Goal: Task Accomplishment & Management: Manage account settings

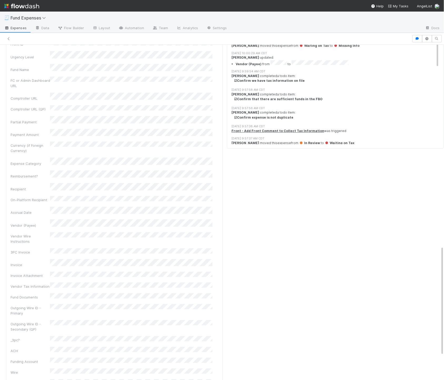
scroll to position [568, 0]
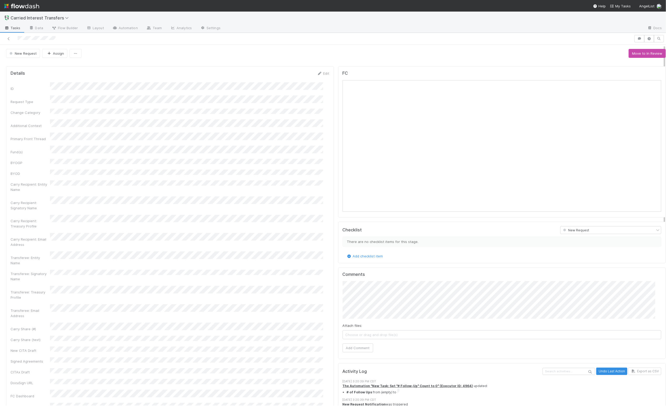
click at [261, 52] on div "New Request Assign Move to In Review" at bounding box center [336, 53] width 660 height 9
click at [261, 62] on div at bounding box center [336, 62] width 664 height 4
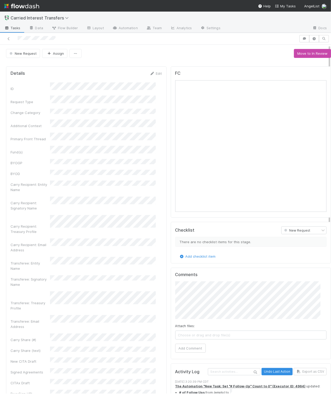
click at [158, 63] on div at bounding box center [168, 62] width 329 height 4
click at [227, 63] on div at bounding box center [168, 62] width 329 height 4
click at [55, 56] on button "Assign" at bounding box center [54, 53] width 25 height 9
click at [261, 53] on button "Move to In Review" at bounding box center [312, 53] width 37 height 9
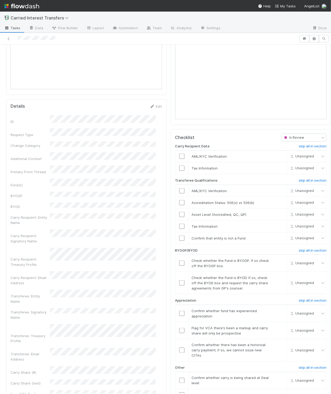
scroll to position [614, 0]
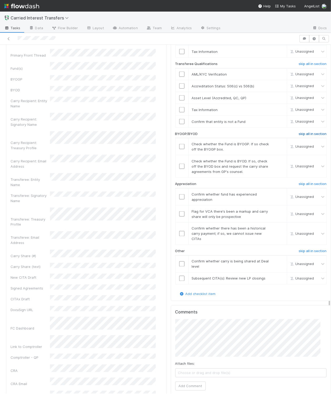
click at [261, 136] on h6 "skip all in section" at bounding box center [313, 134] width 28 height 4
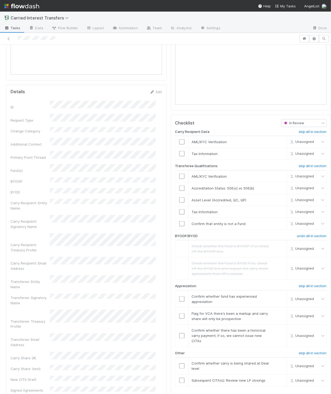
scroll to position [507, 0]
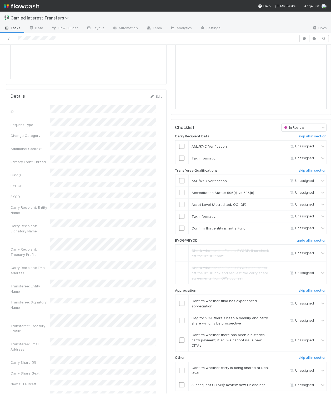
click at [212, 119] on div "FC File Preview No file(s) uploaded. Transferee Checklist In Review Carry Recip…" at bounding box center [251, 296] width 165 height 1041
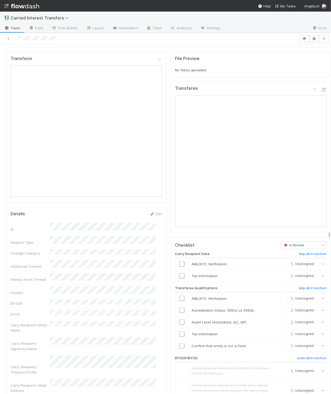
scroll to position [389, 0]
click at [171, 137] on div "Transferee" at bounding box center [251, 157] width 160 height 151
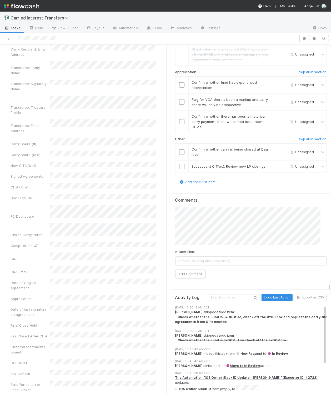
scroll to position [735, 0]
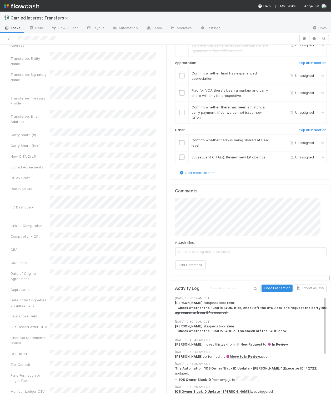
drag, startPoint x: 200, startPoint y: 252, endPoint x: 198, endPoint y: 243, distance: 9.0
click at [200, 250] on div "Attach files: Choose or drag and drop file(s)" at bounding box center [251, 248] width 152 height 16
click at [217, 255] on span "Choose or drag and drop file(s)" at bounding box center [250, 252] width 151 height 8
click at [186, 270] on button "Add Comment" at bounding box center [190, 265] width 31 height 9
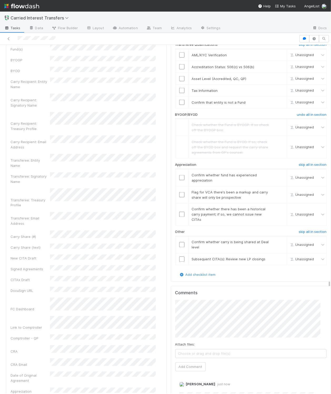
scroll to position [631, 0]
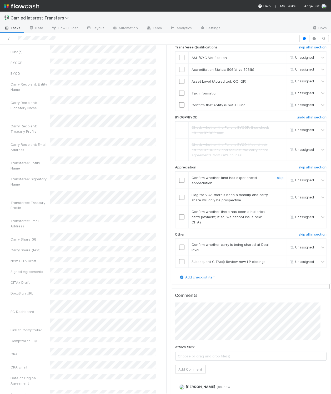
click at [234, 183] on span "Confirm whether fund has experienced appreciation" at bounding box center [224, 179] width 65 height 9
click at [261, 180] on link "skip" at bounding box center [280, 177] width 7 height 4
click at [261, 197] on link "skip" at bounding box center [280, 195] width 7 height 4
click at [179, 220] on input "checkbox" at bounding box center [181, 216] width 5 height 5
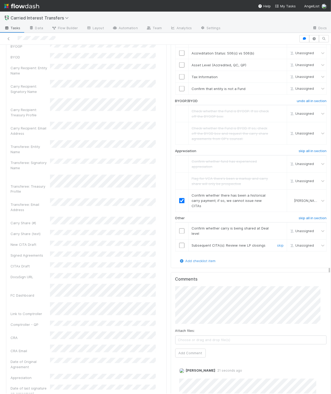
scroll to position [650, 0]
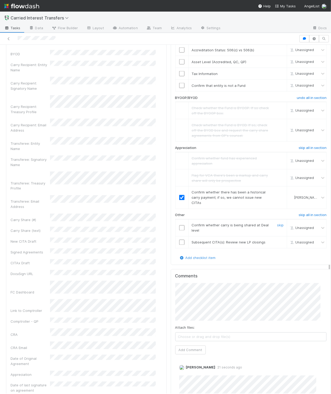
click at [179, 230] on input "checkbox" at bounding box center [181, 227] width 5 height 5
click at [261, 244] on link "skip" at bounding box center [280, 242] width 7 height 4
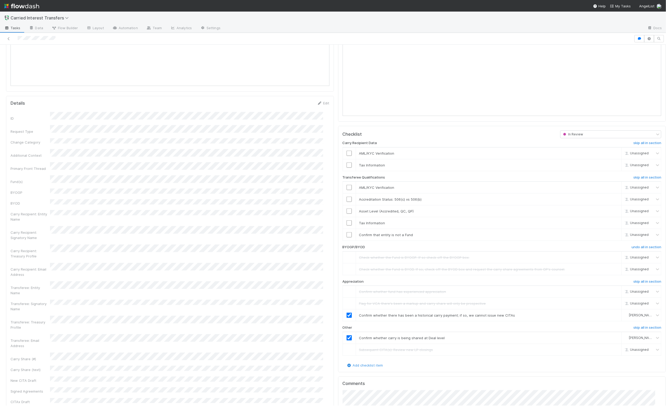
scroll to position [486, 0]
click at [261, 108] on link "Edit" at bounding box center [323, 107] width 12 height 4
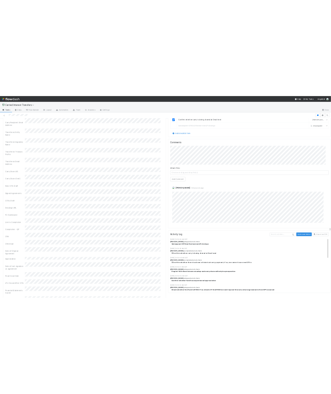
scroll to position [836, 0]
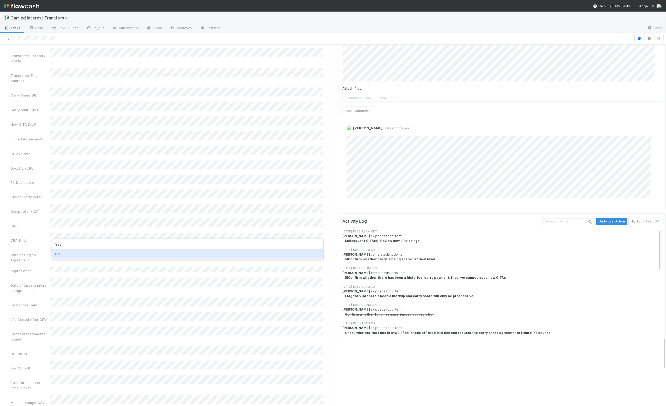
click at [67, 255] on div "No" at bounding box center [187, 253] width 271 height 9
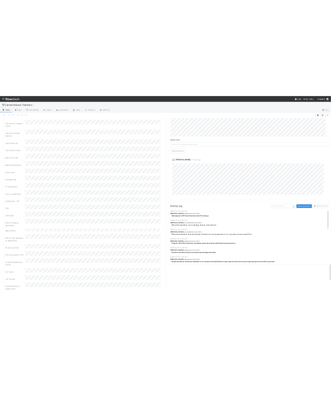
scroll to position [908, 0]
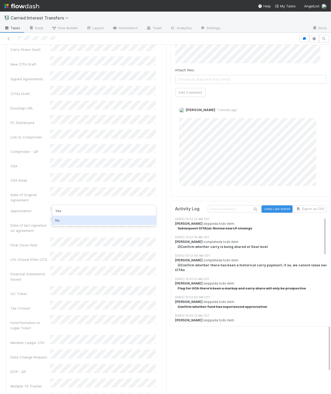
click at [70, 220] on div "No" at bounding box center [104, 219] width 104 height 9
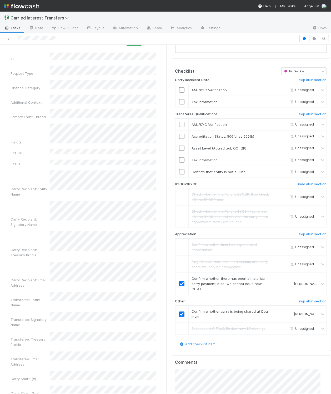
scroll to position [565, 0]
click at [66, 311] on div "Transferee: Signatory Name" at bounding box center [87, 319] width 152 height 16
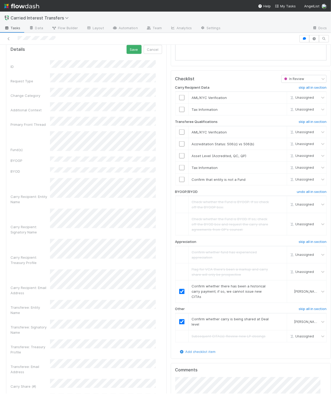
scroll to position [543, 0]
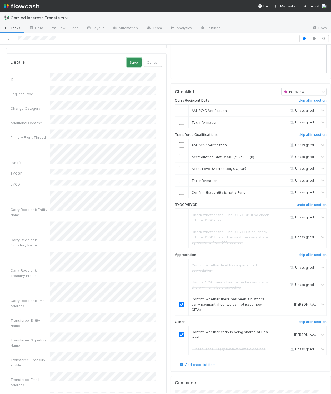
click at [128, 65] on button "Save" at bounding box center [134, 62] width 15 height 9
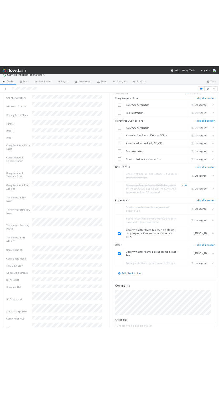
scroll to position [593, 0]
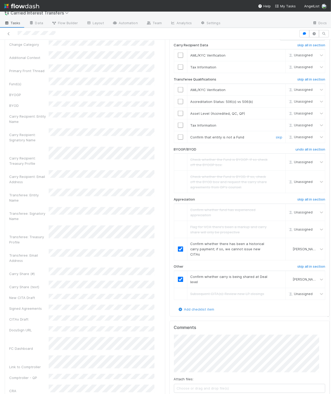
click at [178, 138] on input "checkbox" at bounding box center [180, 136] width 5 height 5
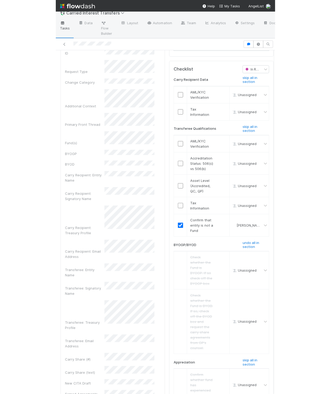
scroll to position [621, 0]
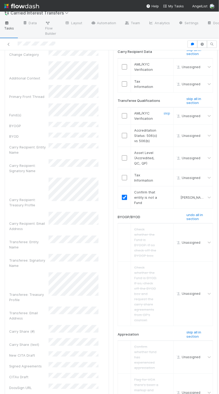
drag, startPoint x: 119, startPoint y: 133, endPoint x: 127, endPoint y: 134, distance: 7.7
click at [122, 118] on input "checkbox" at bounding box center [124, 115] width 5 height 5
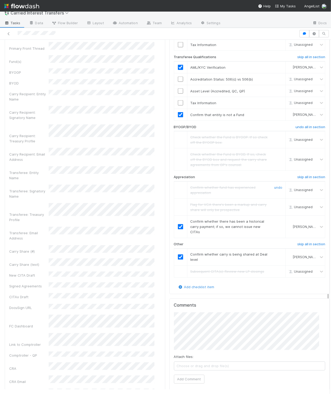
scroll to position [617, 0]
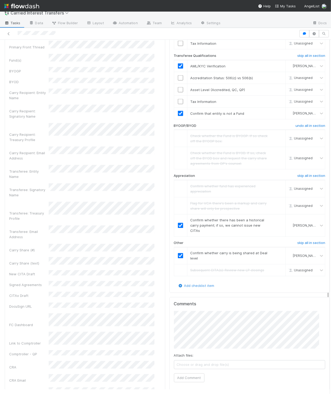
click at [261, 307] on h5 "Comments" at bounding box center [250, 303] width 152 height 5
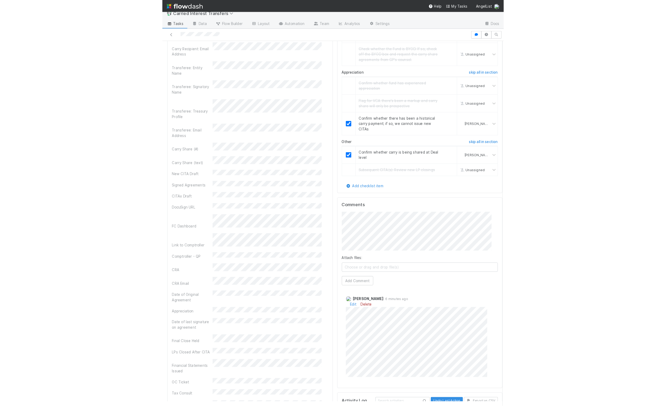
scroll to position [725, 0]
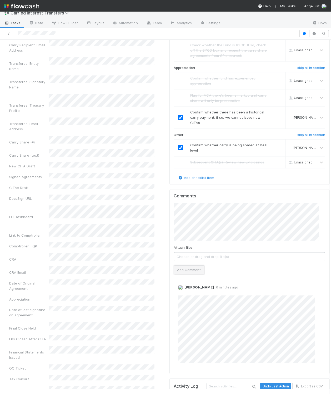
click at [185, 274] on button "Add Comment" at bounding box center [189, 269] width 31 height 9
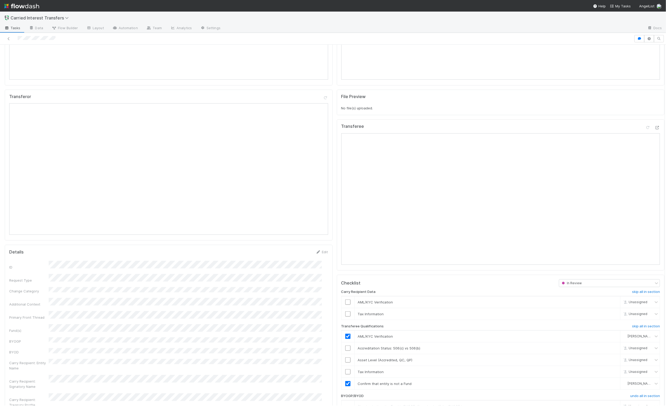
scroll to position [0, 0]
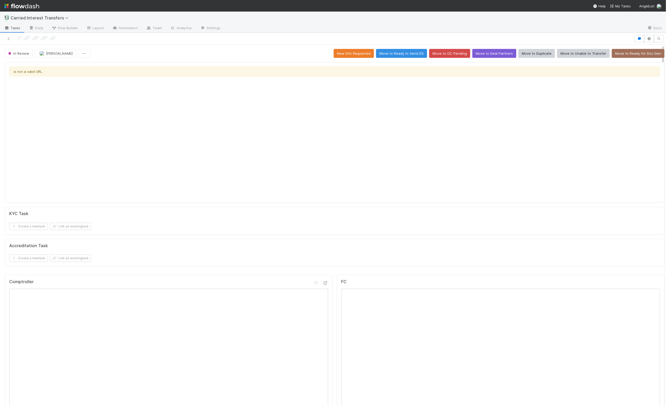
click at [261, 45] on div "In Review Linda Ortiz New Info Requested Move to Ready to Send DS Move to OC Pe…" at bounding box center [333, 219] width 666 height 373
click at [261, 54] on button "New Info Requested" at bounding box center [354, 53] width 40 height 9
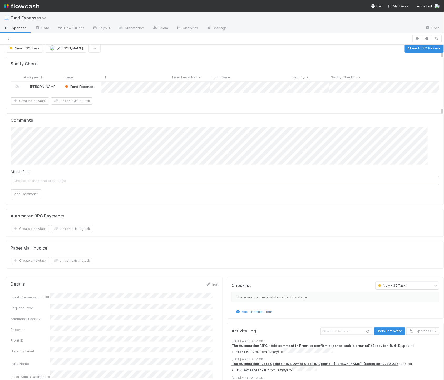
click at [219, 275] on div "Sanity Check Assigned To Stage Id Fund Legal Name Fund Name Fund Type Sanity Ch…" at bounding box center [224, 165] width 441 height 220
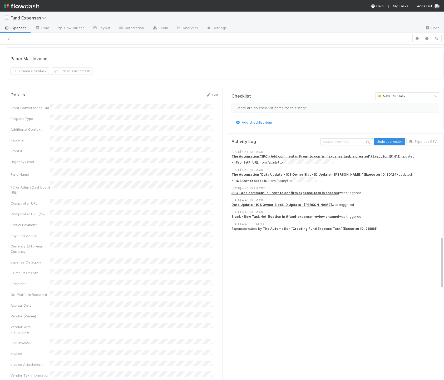
scroll to position [206, 0]
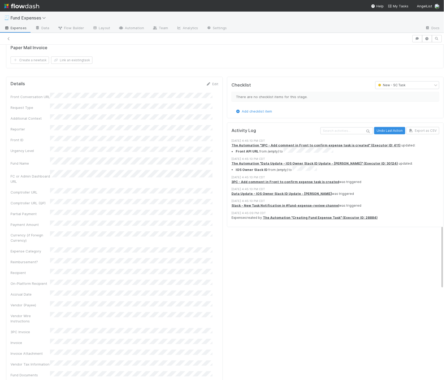
drag, startPoint x: 216, startPoint y: 166, endPoint x: 218, endPoint y: 163, distance: 3.4
click at [216, 166] on div "Details Edit Front Conversation URL Request Type Additional Context Reporter Fr…" at bounding box center [114, 355] width 217 height 557
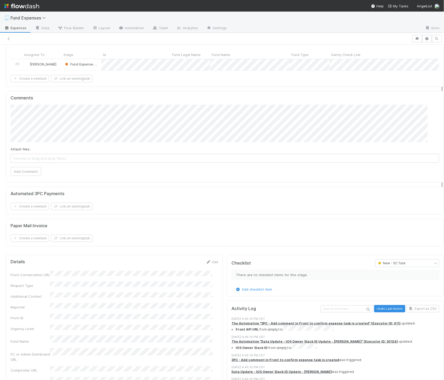
scroll to position [0, 0]
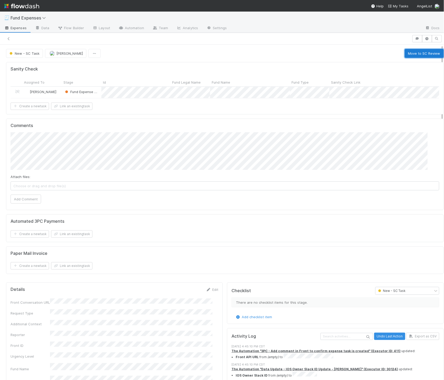
click at [409, 53] on button "Move to SC Review" at bounding box center [423, 53] width 39 height 9
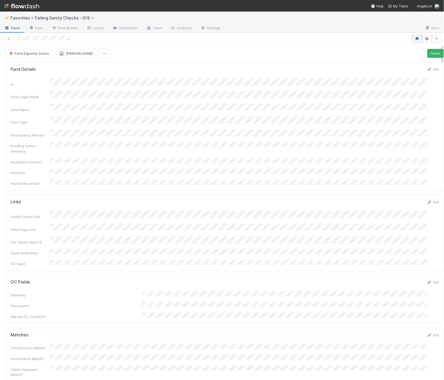
click at [414, 39] on icon "button" at bounding box center [416, 38] width 5 height 3
click at [441, 51] on button "button" at bounding box center [444, 51] width 11 height 5
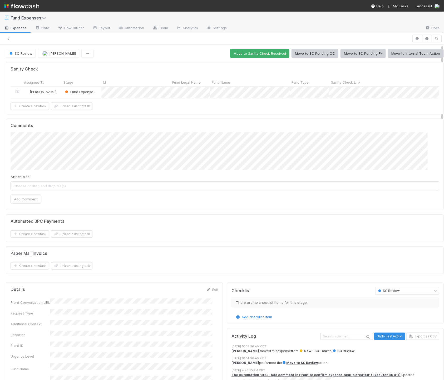
click at [309, 64] on div "Sanity Check Assigned To Stage Id Fund Legal Name Fund Name Fund Type Sanity Ch…" at bounding box center [224, 88] width 437 height 52
drag, startPoint x: 386, startPoint y: 61, endPoint x: 391, endPoint y: 57, distance: 7.2
click at [386, 61] on div "Sanity Check Assigned To Stage Id Fund Legal Name Fund Name Fund Type Sanity Ch…" at bounding box center [224, 170] width 441 height 220
click at [355, 52] on button "Move to SC Pending Fx" at bounding box center [362, 53] width 45 height 9
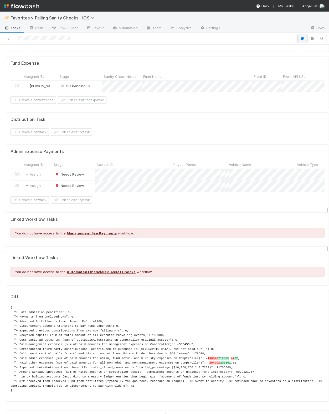
click at [300, 40] on icon "button" at bounding box center [302, 38] width 5 height 3
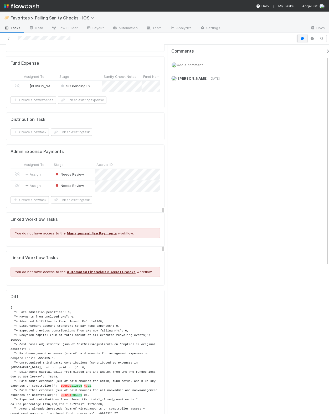
scroll to position [545, 0]
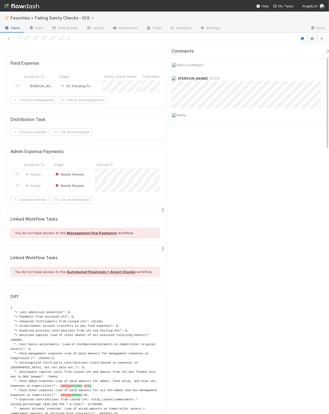
click at [311, 49] on div "Comments" at bounding box center [253, 51] width 163 height 5
click at [179, 168] on div "Comments Add a comment... Susan Tang 2 days ago Reply..." at bounding box center [249, 230] width 162 height 370
drag, startPoint x: 194, startPoint y: 64, endPoint x: 191, endPoint y: 65, distance: 3.4
click at [194, 64] on span "Add a comment..." at bounding box center [191, 65] width 28 height 4
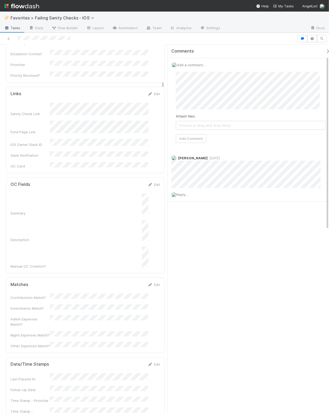
scroll to position [104, 0]
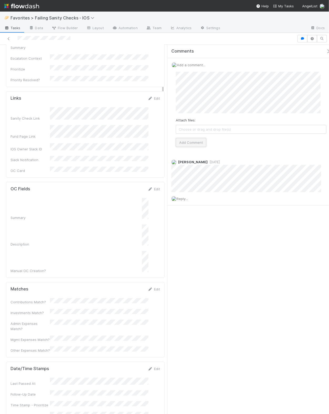
click at [178, 144] on button "Add Comment" at bounding box center [191, 142] width 31 height 9
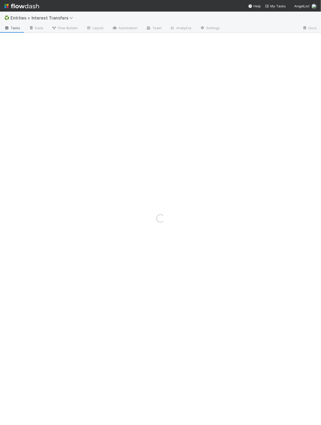
click at [47, 20] on div "Loading..." at bounding box center [160, 218] width 321 height 413
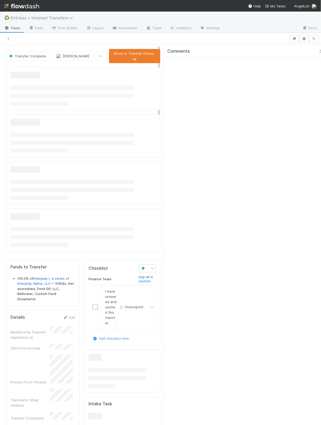
click at [47, 18] on span "Entities > Interest Transfers" at bounding box center [43, 17] width 65 height 5
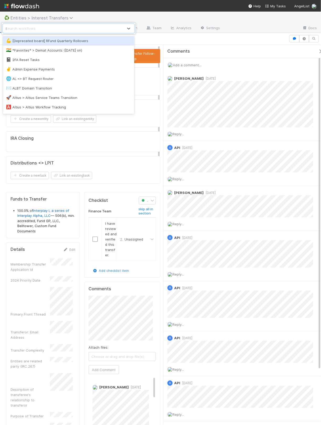
scroll to position [101, 59]
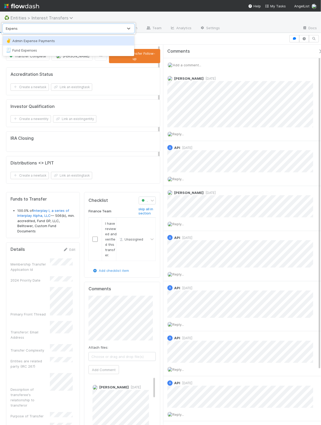
type input "Expense"
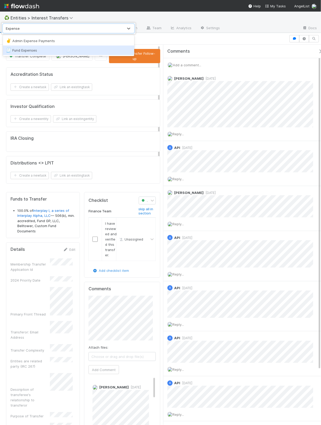
click at [39, 51] on div "🧾 Fund Expenses" at bounding box center [68, 50] width 125 height 5
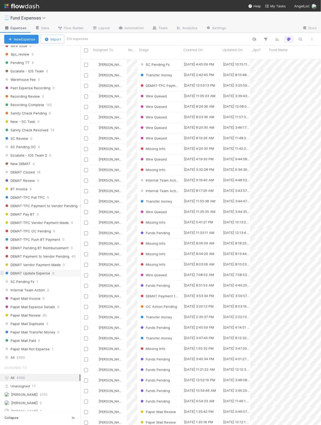
scroll to position [384, 0]
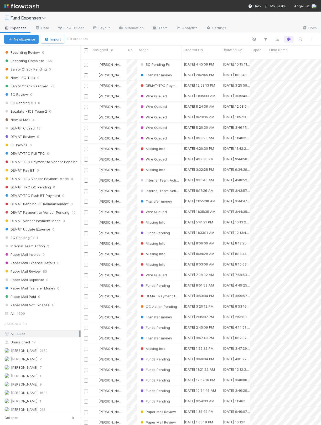
click at [24, 307] on div "Saved Views 👀 New Expense 0 👓 New - SC Task 0 💲 New - Warehousing Fees 0 📫 New …" at bounding box center [40, 228] width 81 height 365
click at [23, 310] on span "4399" at bounding box center [21, 313] width 8 height 7
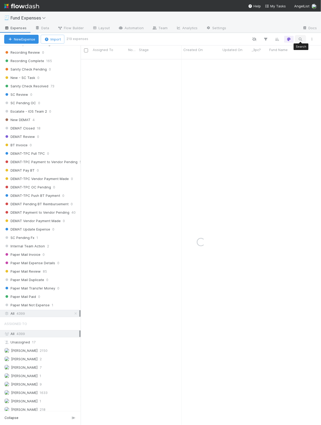
click at [298, 38] on icon "button" at bounding box center [300, 39] width 5 height 5
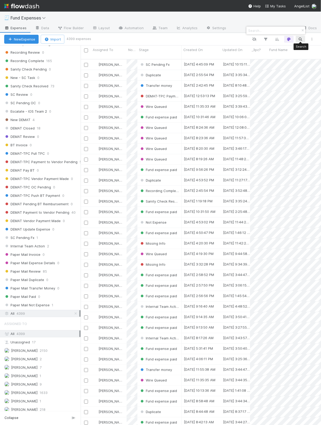
scroll to position [364, 235]
paste input "108613"
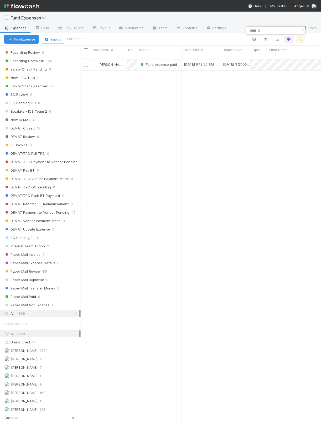
type input "108613"
click at [178, 59] on div "Fund expense paid" at bounding box center [160, 64] width 44 height 10
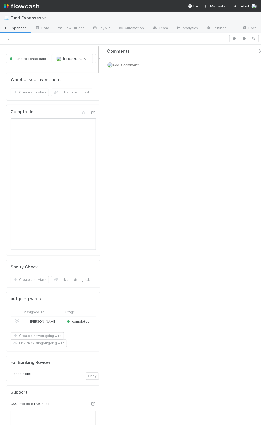
click at [258, 51] on icon "button" at bounding box center [260, 51] width 5 height 4
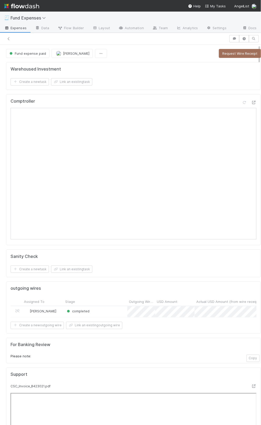
click at [163, 82] on div "Create a new task Link an existing task" at bounding box center [134, 81] width 246 height 7
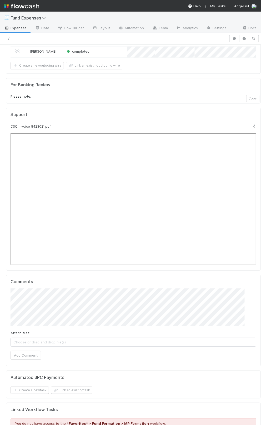
scroll to position [258, 0]
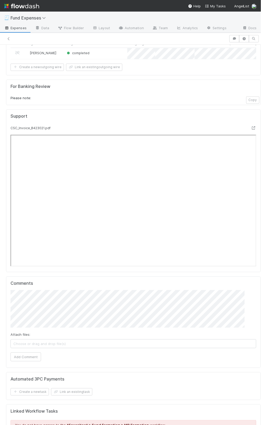
click at [119, 100] on p "Please note:" at bounding box center [134, 97] width 246 height 5
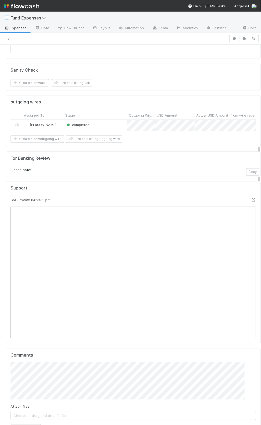
scroll to position [178, 0]
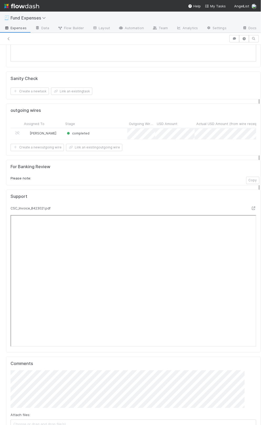
drag, startPoint x: 187, startPoint y: 63, endPoint x: 190, endPoint y: 75, distance: 12.1
click at [194, 79] on div "Sanity Check" at bounding box center [134, 78] width 246 height 5
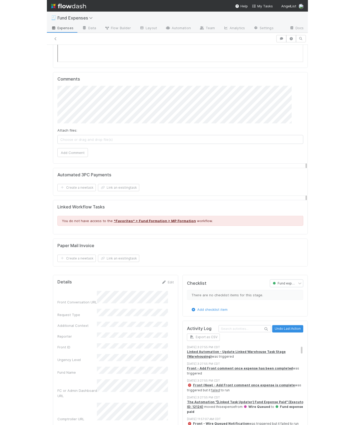
scroll to position [518, 0]
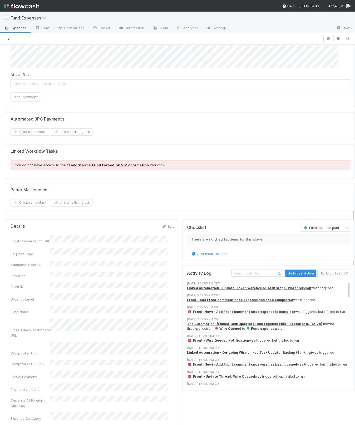
click at [7, 39] on icon at bounding box center [8, 38] width 5 height 3
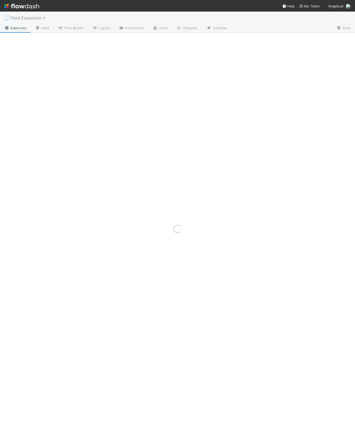
click at [35, 19] on span "Fund Expenses" at bounding box center [30, 17] width 38 height 5
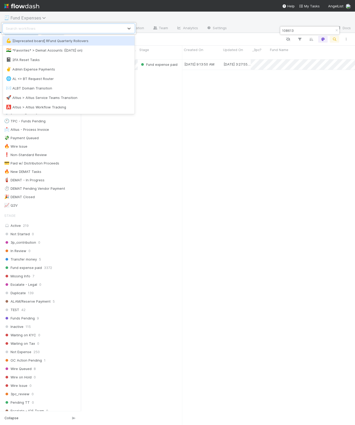
scroll to position [364, 268]
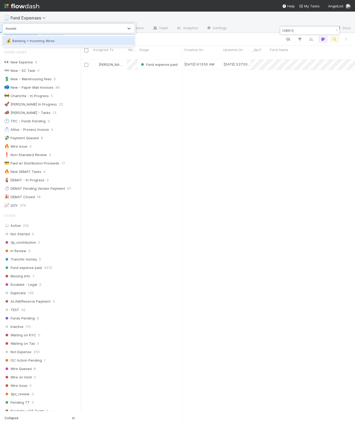
type input "Incomin"
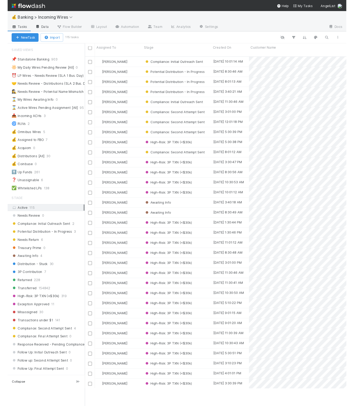
scroll to position [345, 268]
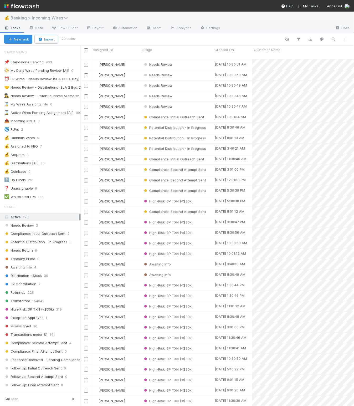
click at [54, 18] on span "Banking > Incoming Wires" at bounding box center [41, 17] width 60 height 5
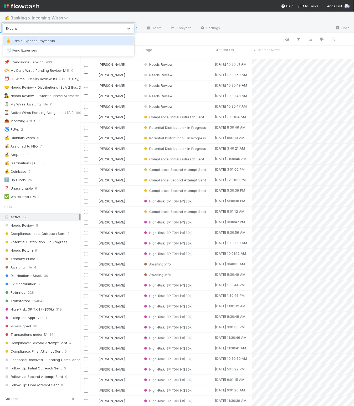
type input "Expense"
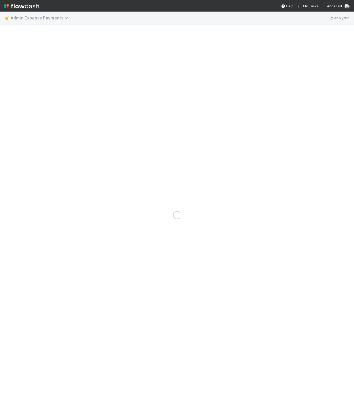
click at [41, 19] on span "Admin Expense Payments" at bounding box center [41, 17] width 60 height 5
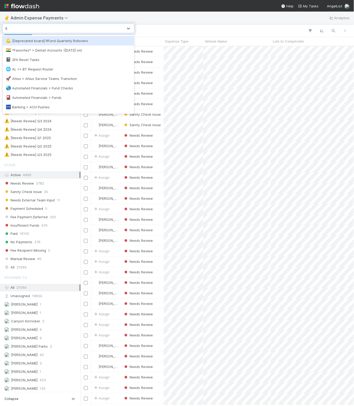
scroll to position [353, 268]
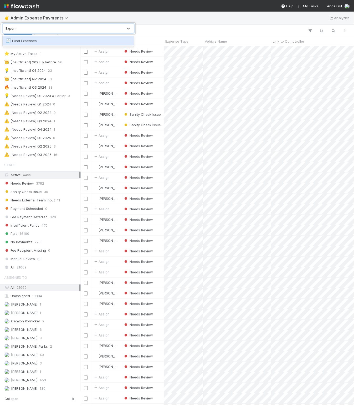
type input "Expense"
click at [38, 39] on div "🧾 Fund Expenses" at bounding box center [68, 40] width 125 height 5
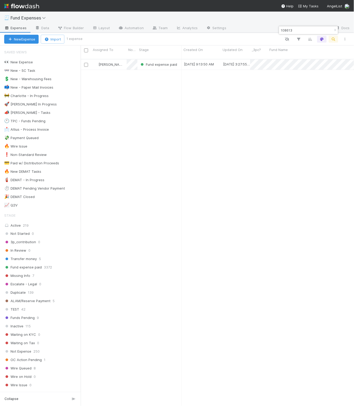
scroll to position [345, 268]
click at [321, 31] on icon "button" at bounding box center [335, 30] width 5 height 3
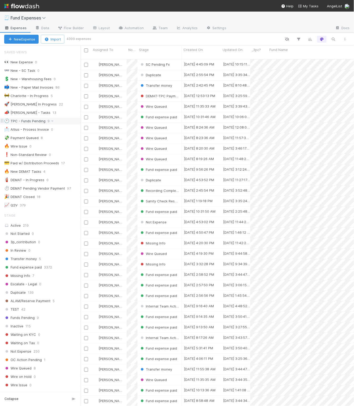
click at [32, 122] on div "🕚 TPC - Funds Pending" at bounding box center [24, 121] width 41 height 7
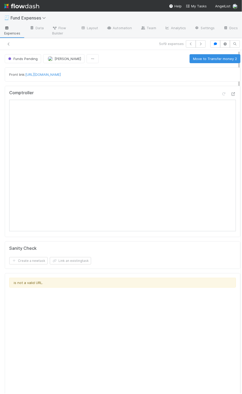
click at [145, 59] on div "Funds Pending Roger Jennette Move to Transfer money 2" at bounding box center [122, 58] width 235 height 9
click at [212, 43] on button "button" at bounding box center [215, 43] width 10 height 7
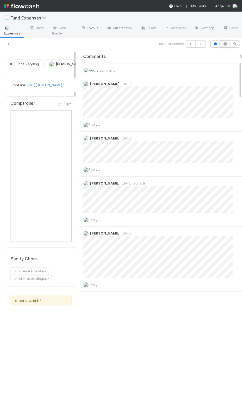
click at [222, 45] on icon "button" at bounding box center [224, 43] width 5 height 3
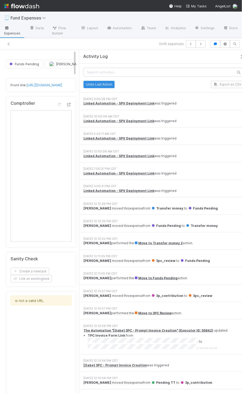
click at [239, 57] on icon "button" at bounding box center [241, 56] width 5 height 4
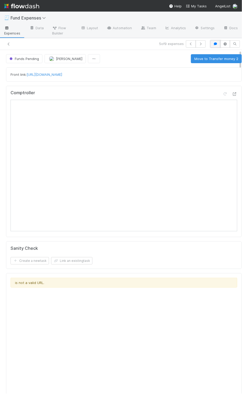
click at [213, 43] on icon "button" at bounding box center [215, 43] width 5 height 3
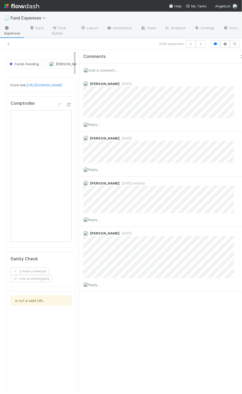
click at [113, 72] on div "Add a comment..." at bounding box center [163, 70] width 169 height 14
click at [112, 71] on span "Add a comment..." at bounding box center [103, 70] width 28 height 4
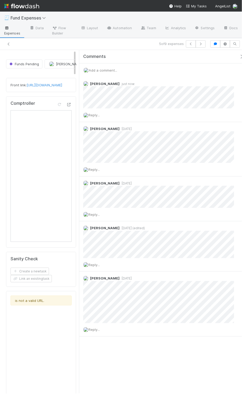
click at [239, 58] on icon "button" at bounding box center [241, 56] width 5 height 4
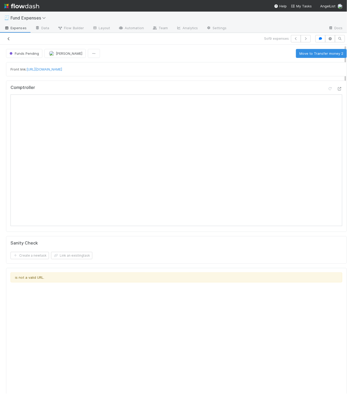
click at [7, 37] on icon at bounding box center [8, 38] width 5 height 3
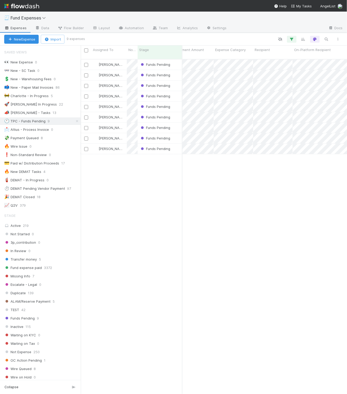
scroll to position [0, 1649]
click at [161, 199] on div "Roger Jennette Funds Pending 8/11/25, 11:33:11 AM 8/11/25, 12:13:48 PM 0 0 0 0 …" at bounding box center [214, 228] width 266 height 338
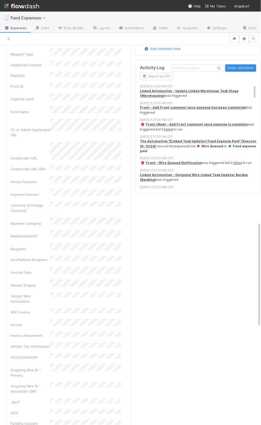
scroll to position [747, 0]
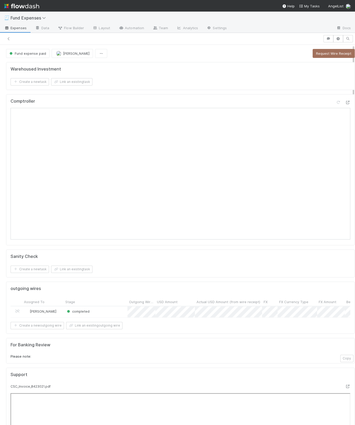
click at [197, 247] on div "Warehoused Investment Create a new task Link an existing task Comptroller Sanit…" at bounding box center [180, 397] width 353 height 675
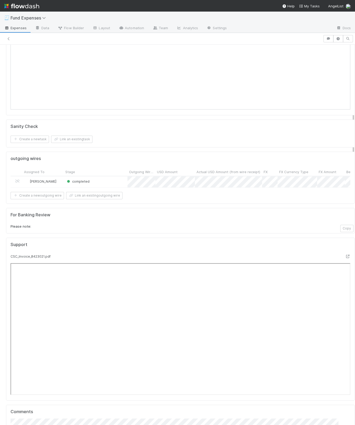
scroll to position [107, 0]
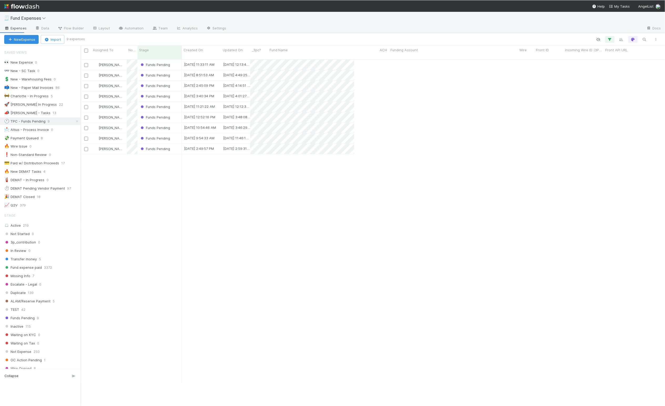
scroll to position [6, 6]
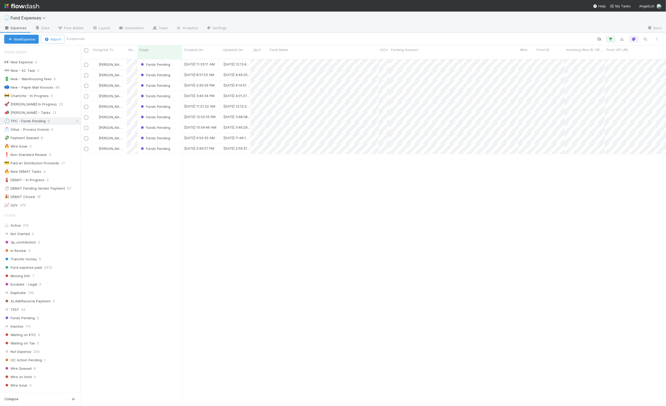
click at [143, 189] on div "Roger Jennette Funds Pending 8/11/25, 11:33:11 AM 8/11/25, 12:13:48 PM 0 0 0 0 …" at bounding box center [373, 234] width 585 height 351
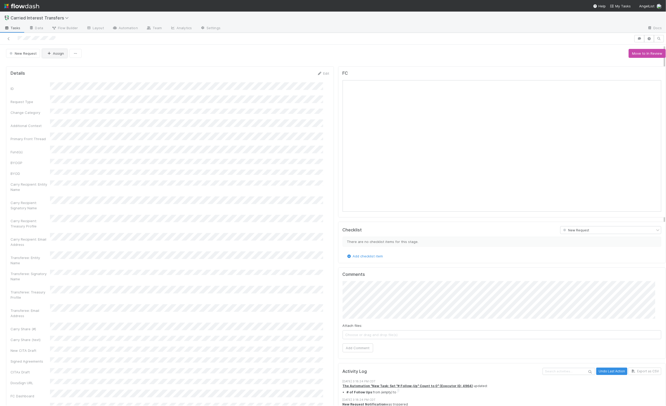
click at [60, 53] on button "Assign" at bounding box center [54, 53] width 25 height 9
click at [636, 53] on button "Move to In Review" at bounding box center [646, 53] width 37 height 9
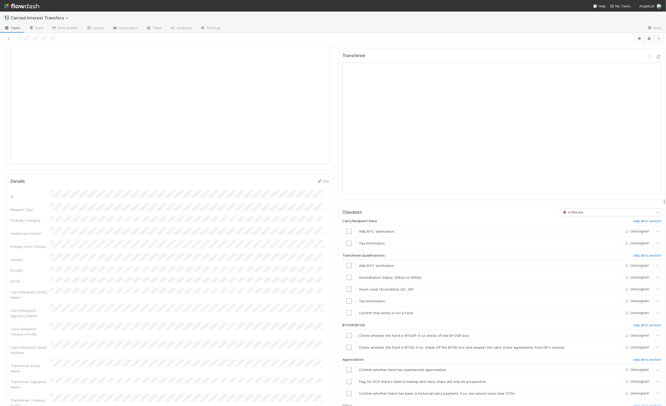
scroll to position [499, 0]
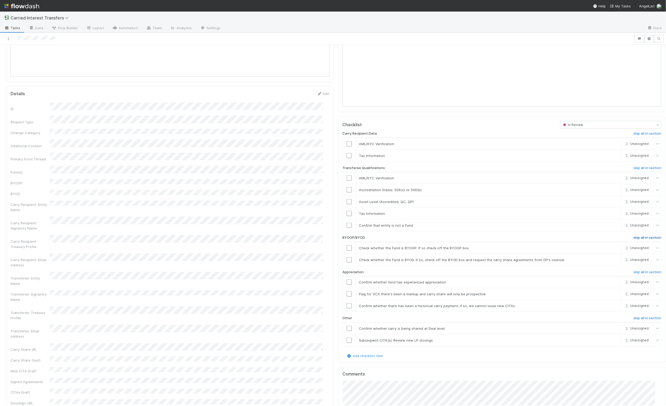
click at [637, 240] on h6 "skip all in section" at bounding box center [647, 238] width 28 height 4
click at [612, 284] on link "skip" at bounding box center [615, 282] width 7 height 4
drag, startPoint x: 602, startPoint y: 299, endPoint x: 603, endPoint y: 305, distance: 6.1
click at [612, 296] on link "skip" at bounding box center [615, 294] width 7 height 4
click at [612, 308] on link "skip" at bounding box center [615, 306] width 7 height 4
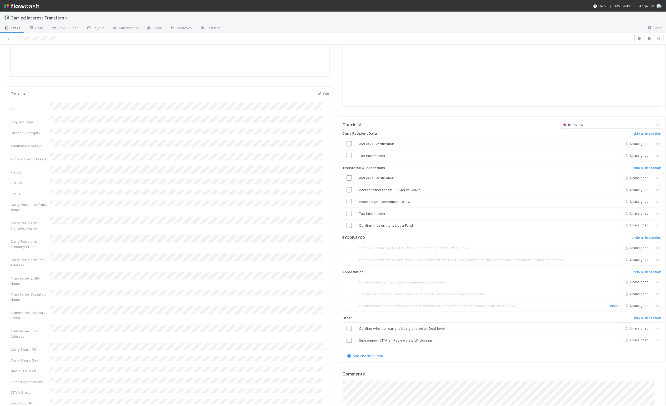
click at [610, 308] on link "undo" at bounding box center [614, 306] width 8 height 4
click at [610, 296] on link "undo" at bounding box center [614, 294] width 8 height 4
click at [610, 284] on link "undo" at bounding box center [614, 282] width 8 height 4
drag, startPoint x: 344, startPoint y: 288, endPoint x: 345, endPoint y: 291, distance: 3.5
click at [346, 285] on input "checkbox" at bounding box center [348, 282] width 5 height 5
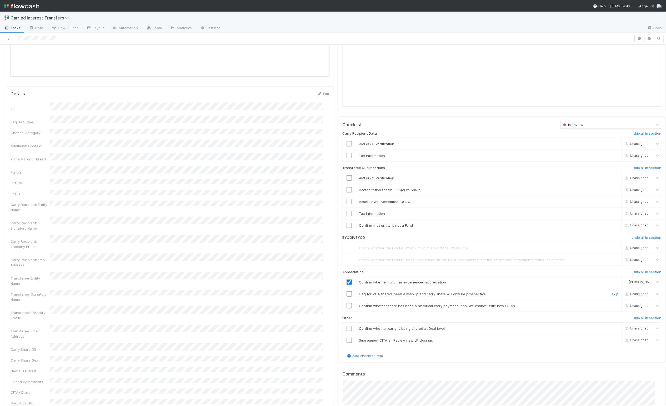
click at [612, 296] on link "skip" at bounding box center [615, 294] width 7 height 4
click at [346, 309] on input "checkbox" at bounding box center [348, 305] width 5 height 5
click at [346, 331] on input "checkbox" at bounding box center [348, 328] width 5 height 5
drag, startPoint x: 602, startPoint y: 346, endPoint x: 599, endPoint y: 346, distance: 3.2
click at [612, 343] on link "skip" at bounding box center [615, 340] width 7 height 4
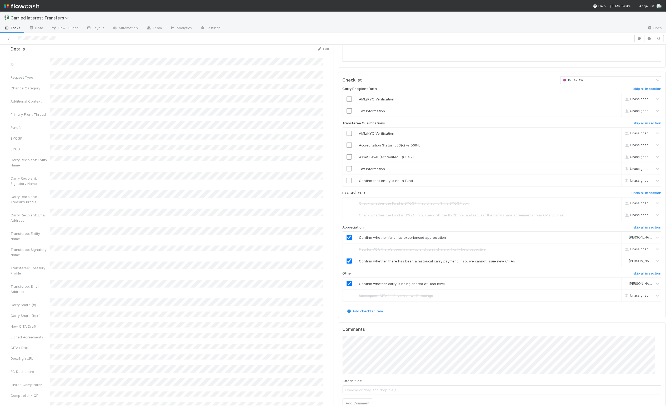
scroll to position [532, 0]
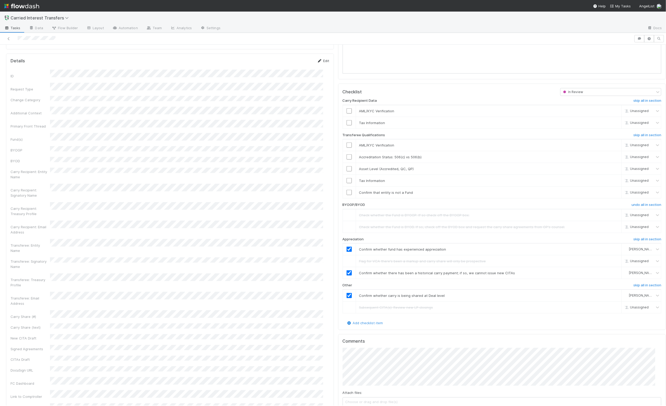
click at [318, 62] on link "Edit" at bounding box center [323, 61] width 12 height 4
drag, startPoint x: 42, startPoint y: 345, endPoint x: 48, endPoint y: 346, distance: 6.8
click at [42, 392] on div "Carry Share (#)" at bounding box center [170, 397] width 319 height 10
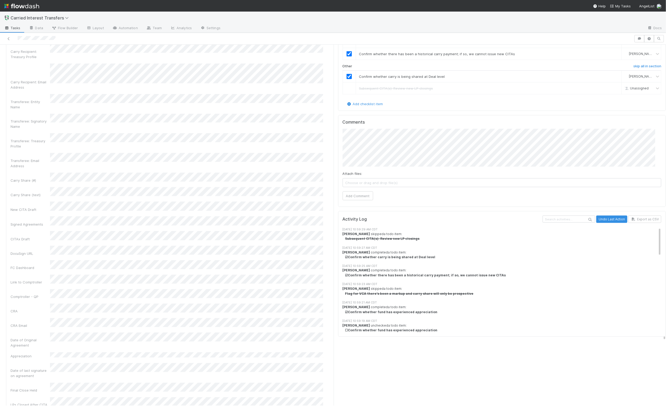
scroll to position [759, 0]
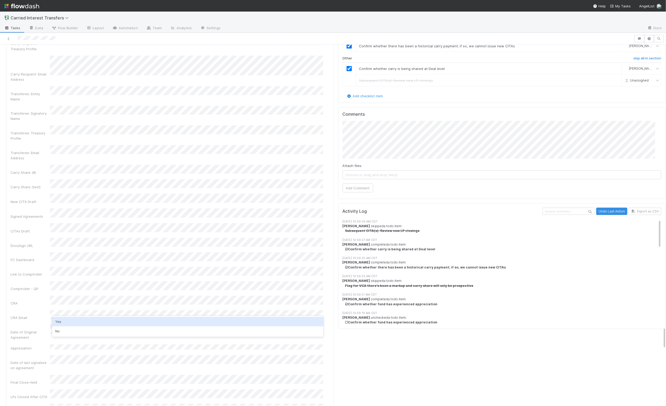
click at [99, 324] on div "Yes" at bounding box center [187, 321] width 271 height 9
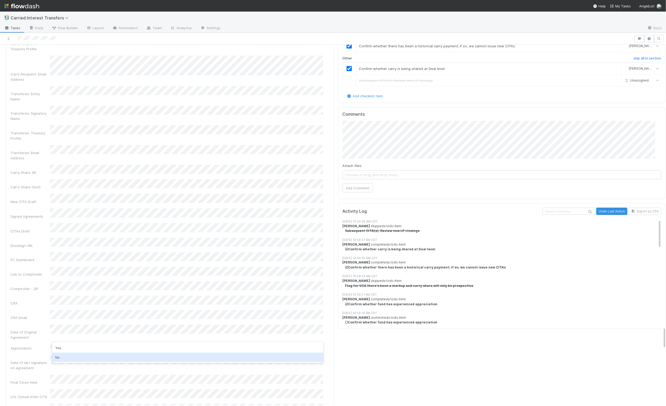
click at [73, 359] on div "No" at bounding box center [187, 357] width 271 height 9
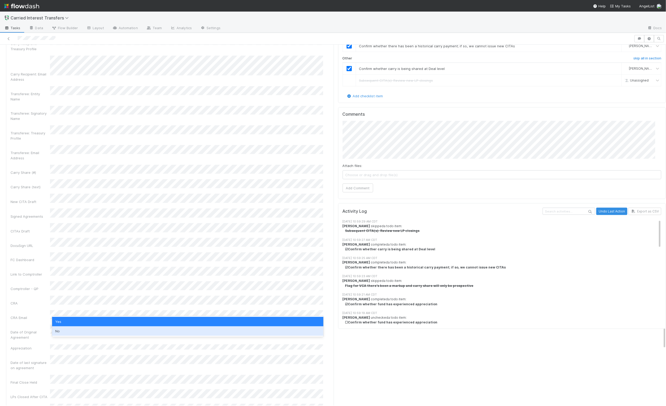
click at [71, 328] on div "No" at bounding box center [187, 330] width 271 height 9
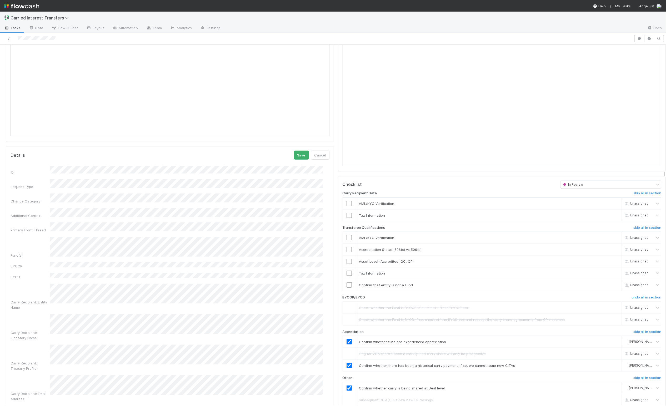
scroll to position [437, 0]
click at [298, 159] on button "Save" at bounding box center [301, 157] width 15 height 9
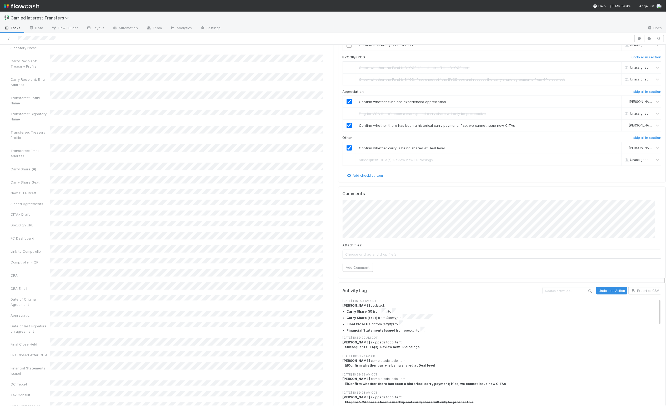
scroll to position [734, 0]
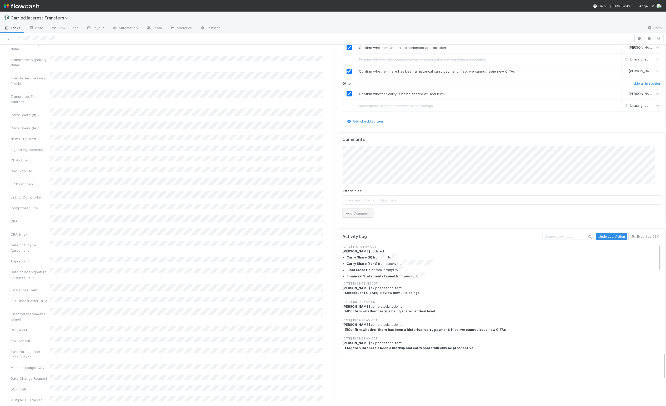
click at [363, 218] on button "Add Comment" at bounding box center [358, 213] width 31 height 9
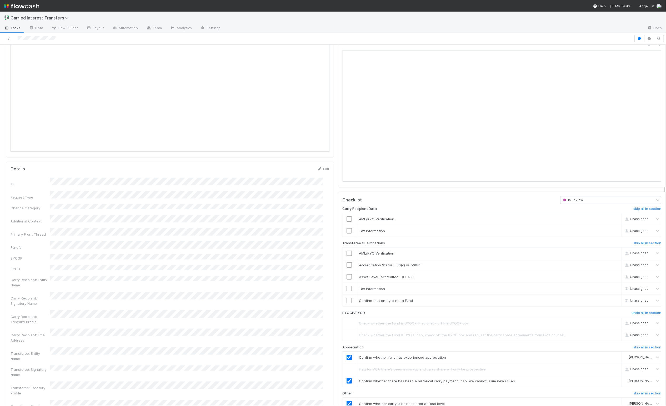
scroll to position [0, 0]
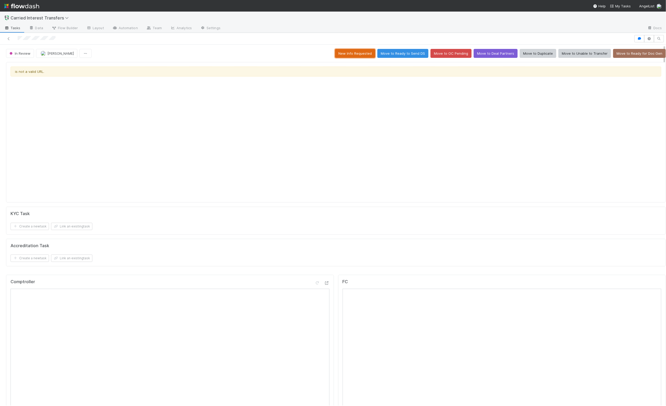
click at [350, 53] on button "New Info Requested" at bounding box center [355, 53] width 40 height 9
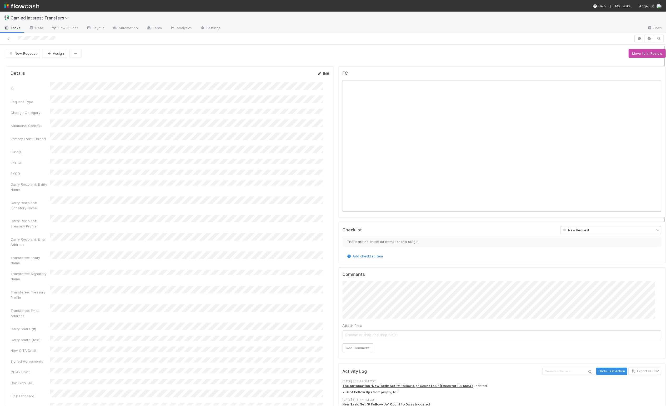
click at [320, 73] on link "Edit" at bounding box center [323, 73] width 12 height 4
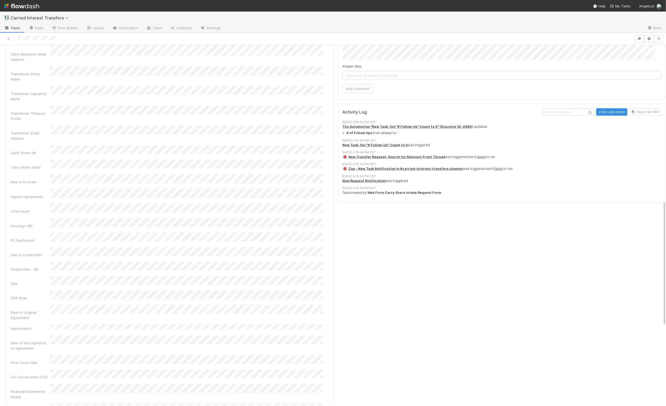
scroll to position [267, 0]
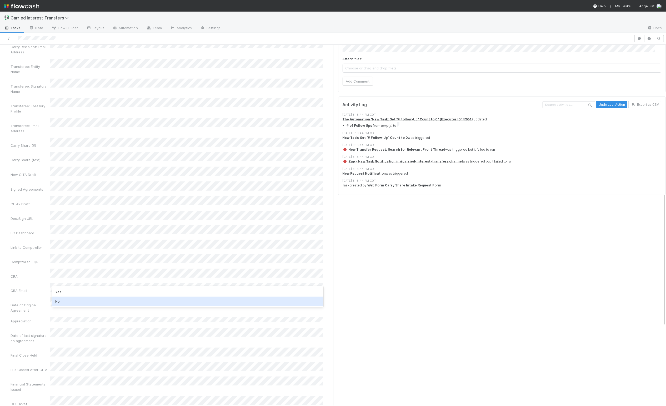
click at [67, 299] on div "No" at bounding box center [187, 301] width 271 height 9
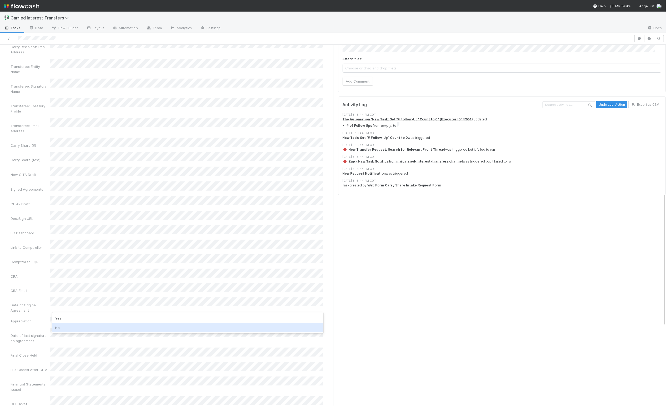
click at [60, 326] on div "No" at bounding box center [187, 327] width 271 height 9
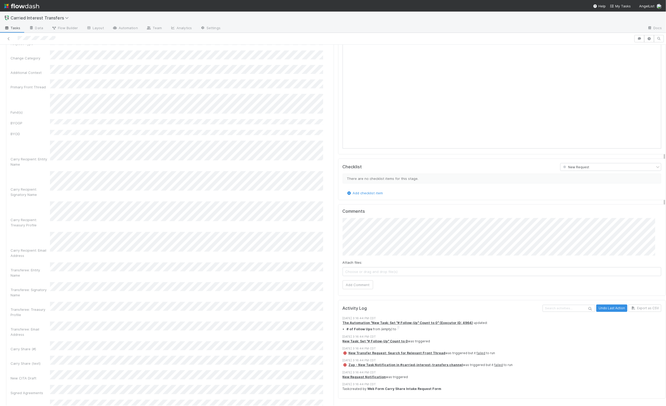
scroll to position [0, 0]
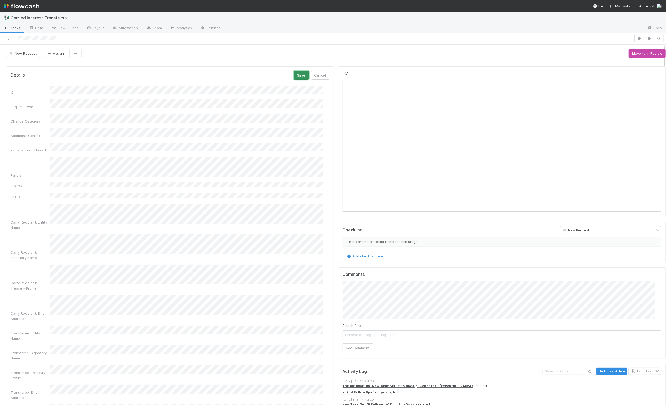
click at [298, 72] on button "Save" at bounding box center [301, 75] width 15 height 9
click at [50, 50] on button "Assign" at bounding box center [54, 53] width 25 height 9
click at [639, 53] on button "Move to In Review" at bounding box center [646, 53] width 37 height 9
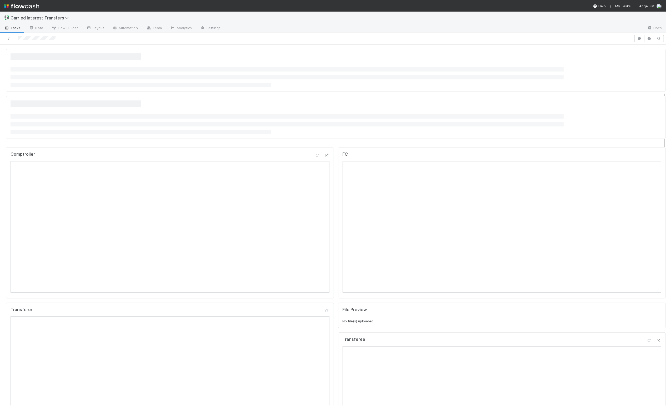
scroll to position [158, 0]
click at [338, 212] on div "FC" at bounding box center [502, 222] width 328 height 151
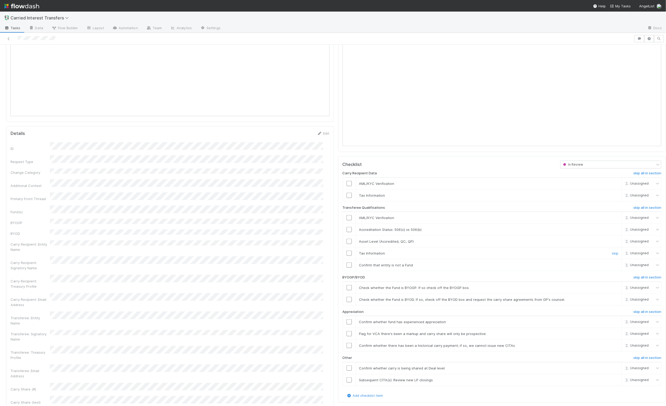
scroll to position [467, 0]
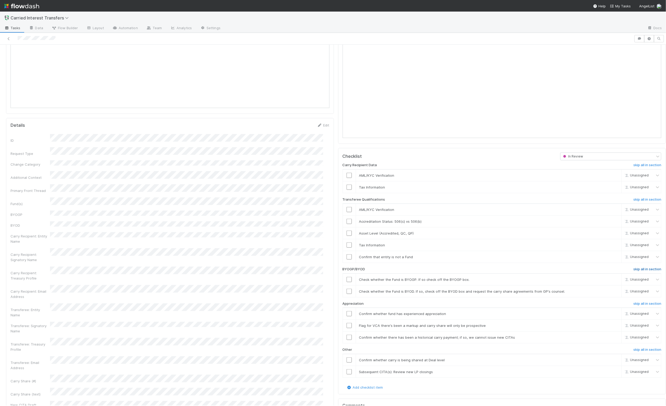
click at [636, 271] on div "Carry Recipient Data skip all in section AML/KYC Verification Unassigned Tax In…" at bounding box center [502, 272] width 319 height 224
click at [636, 271] on h6 "skip all in section" at bounding box center [647, 269] width 28 height 4
drag, startPoint x: 342, startPoint y: 319, endPoint x: 346, endPoint y: 331, distance: 12.8
click at [346, 316] on input "checkbox" at bounding box center [348, 313] width 5 height 5
click at [612, 328] on link "skip" at bounding box center [615, 326] width 7 height 4
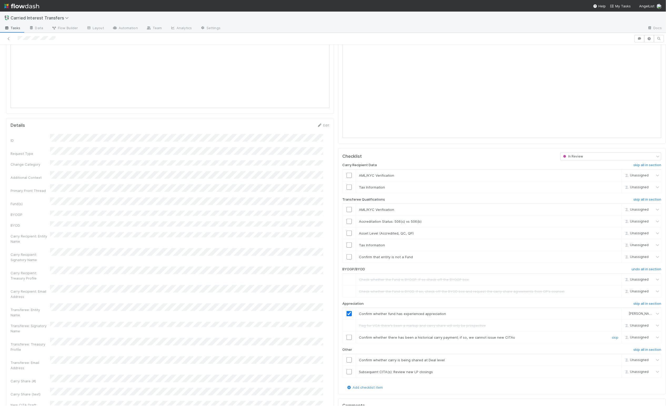
click at [346, 340] on input "checkbox" at bounding box center [348, 337] width 5 height 5
click at [346, 363] on input "checkbox" at bounding box center [348, 360] width 5 height 5
click at [612, 374] on link "skip" at bounding box center [615, 372] width 7 height 4
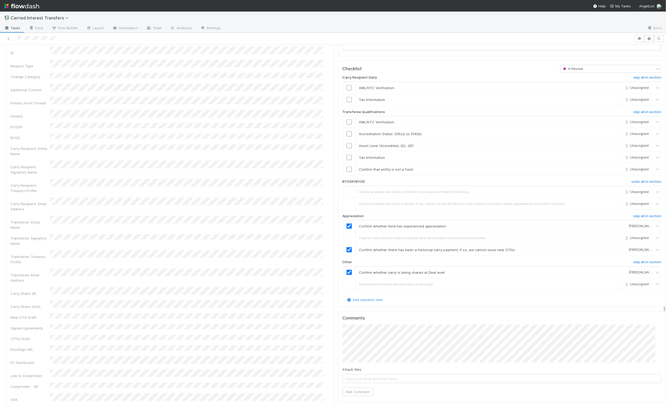
scroll to position [557, 0]
click at [349, 395] on button "Add Comment" at bounding box center [358, 390] width 31 height 9
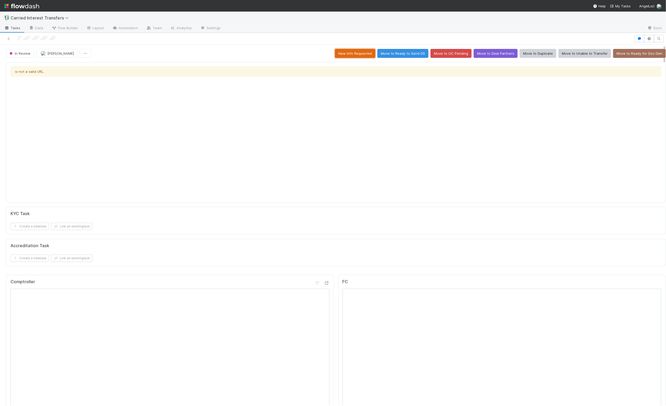
click at [345, 51] on button "New Info Requested" at bounding box center [355, 53] width 40 height 9
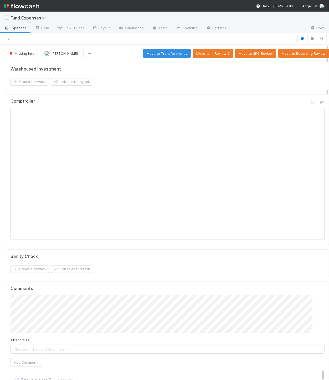
click at [241, 252] on div "Sanity Check Create a new task Link an existing task" at bounding box center [167, 263] width 323 height 28
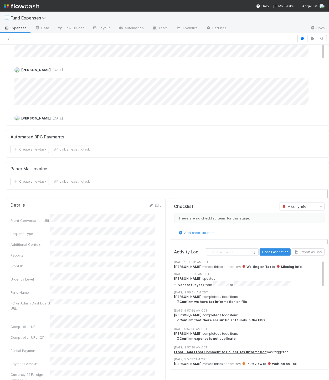
scroll to position [385, 0]
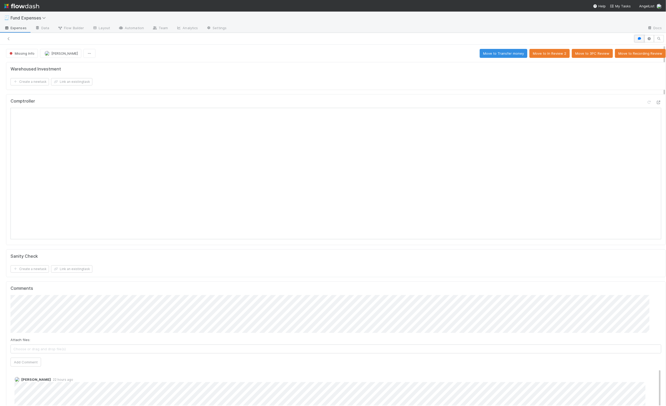
click at [637, 39] on icon "button" at bounding box center [639, 38] width 5 height 3
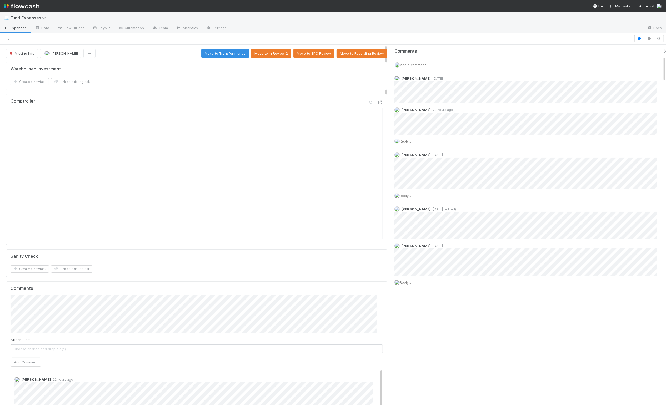
click at [662, 52] on icon "button" at bounding box center [664, 51] width 5 height 4
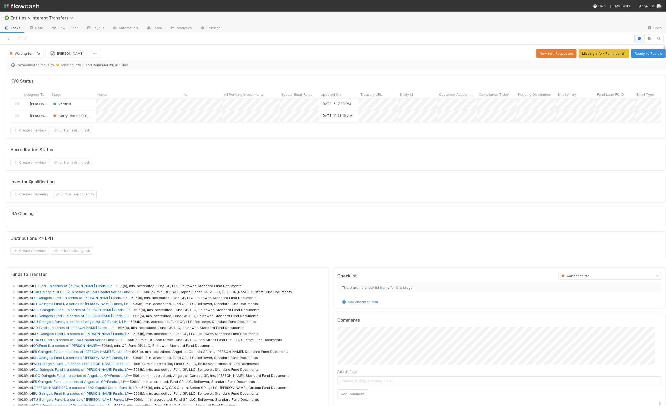
click at [637, 40] on icon "button" at bounding box center [639, 38] width 5 height 3
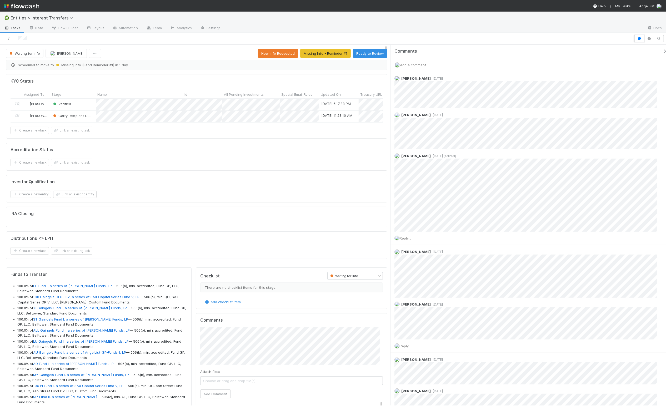
scroll to position [101, 173]
click at [419, 63] on div "Add a comment..." at bounding box center [530, 65] width 281 height 14
click at [417, 64] on span "Add a comment..." at bounding box center [414, 65] width 28 height 4
click at [663, 50] on icon "button" at bounding box center [665, 51] width 5 height 4
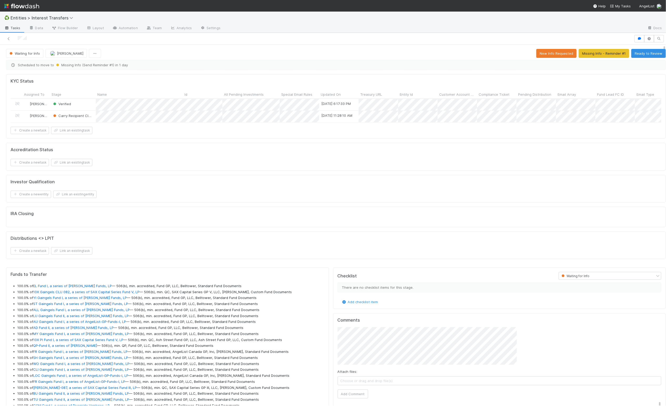
scroll to position [101, 311]
click at [118, 259] on div "Distributions <> LPIT Create a new task Link an existing task" at bounding box center [336, 245] width 660 height 28
drag, startPoint x: 121, startPoint y: 264, endPoint x: 186, endPoint y: 249, distance: 67.3
click at [121, 259] on div "Distributions <> LPIT Create a new task Link an existing task" at bounding box center [336, 245] width 660 height 28
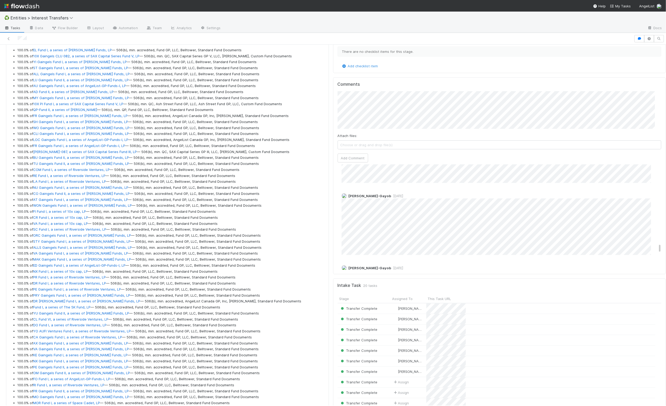
scroll to position [859, 0]
click at [333, 230] on div "Comments Attach files: Choose or drag and drop file(s) Add Comment Linda Ortiz …" at bounding box center [499, 175] width 333 height 197
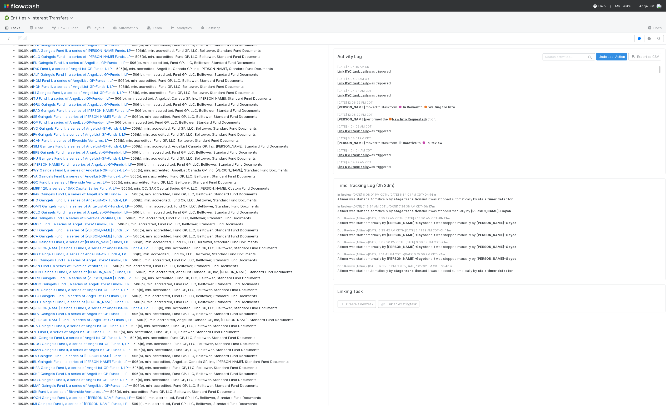
scroll to position [0, 0]
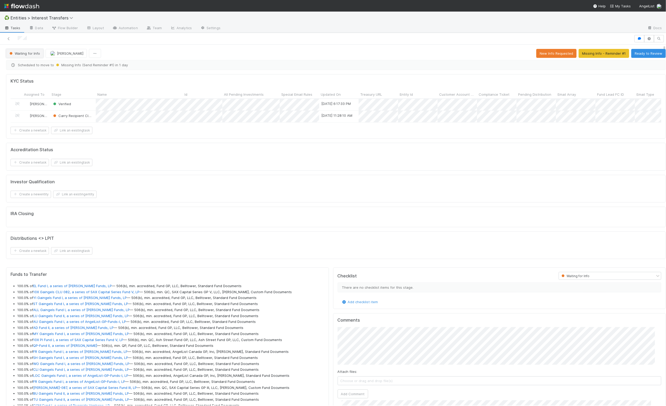
click at [30, 55] on span "Waiting for Info" at bounding box center [24, 53] width 32 height 4
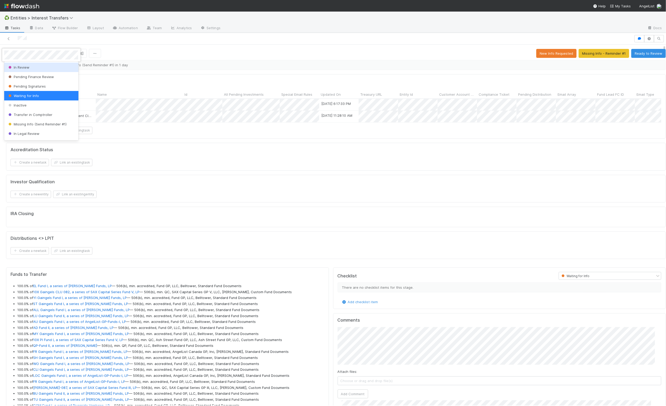
click at [20, 67] on span "In Review" at bounding box center [18, 67] width 22 height 4
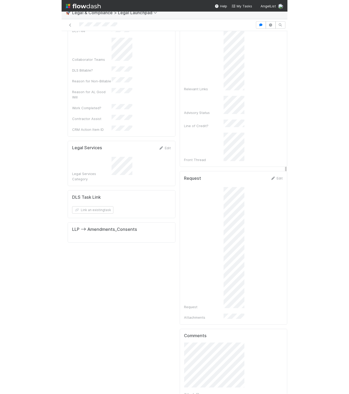
scroll to position [142, 0]
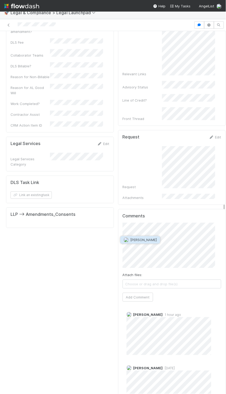
click at [141, 239] on span "[PERSON_NAME]" at bounding box center [143, 240] width 27 height 4
click at [131, 280] on span "Choose or drag and drop file(s)" at bounding box center [172, 284] width 98 height 8
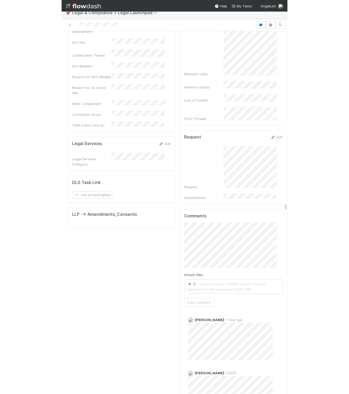
scroll to position [99, 0]
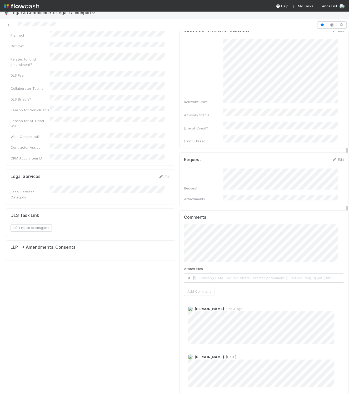
click at [167, 272] on div "Details Edit Task name Due Date P0 ALERT? Matter Type Hour Estimate Planned Ont…" at bounding box center [90, 175] width 173 height 457
drag, startPoint x: 200, startPoint y: 280, endPoint x: 162, endPoint y: 280, distance: 37.9
click at [162, 280] on div "Details Edit Task name Due Date P0 ALERT? Matter Type Hour Estimate Planned Ont…" at bounding box center [177, 175] width 347 height 457
click at [203, 287] on button "Add Comment" at bounding box center [199, 291] width 31 height 9
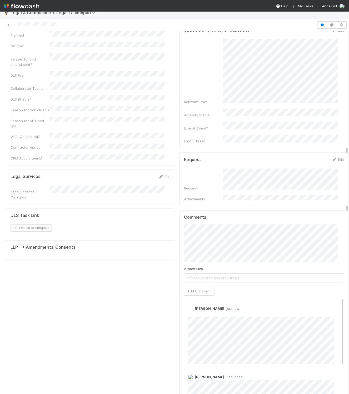
scroll to position [0, 0]
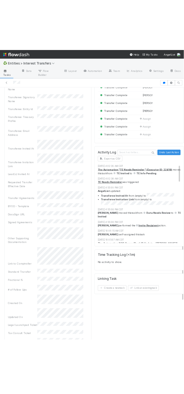
scroll to position [535, 0]
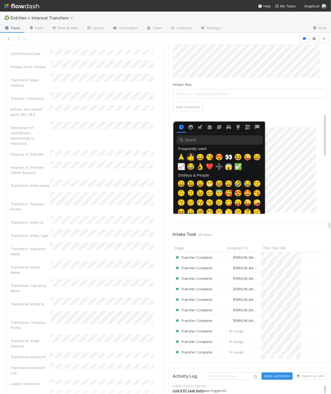
scroll to position [0, 3]
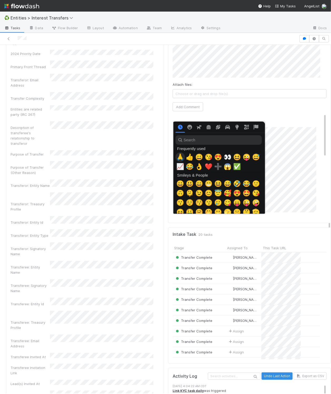
click at [178, 157] on span "🙏" at bounding box center [180, 156] width 8 height 7
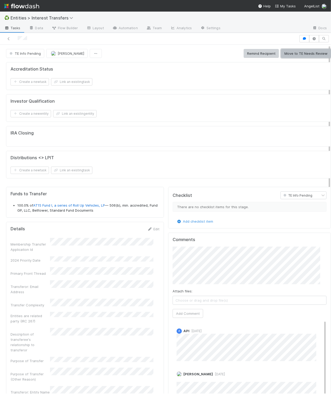
click at [295, 55] on button "Move to TE Needs Review" at bounding box center [306, 53] width 50 height 9
click at [36, 55] on span "TE Needs Review" at bounding box center [25, 53] width 35 height 4
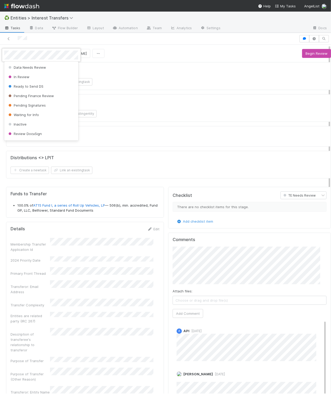
scroll to position [339, 0]
click at [164, 105] on div at bounding box center [165, 197] width 331 height 394
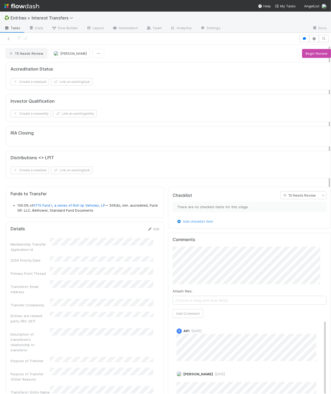
click at [34, 53] on span "TE Needs Review" at bounding box center [25, 53] width 35 height 4
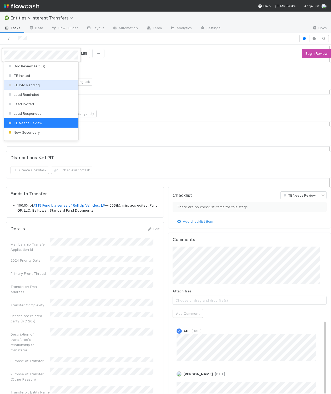
click at [44, 90] on div "TE Info Pending" at bounding box center [41, 84] width 74 height 9
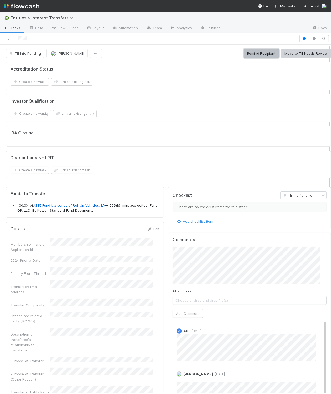
click at [248, 55] on button "Remind Recipient" at bounding box center [261, 53] width 35 height 9
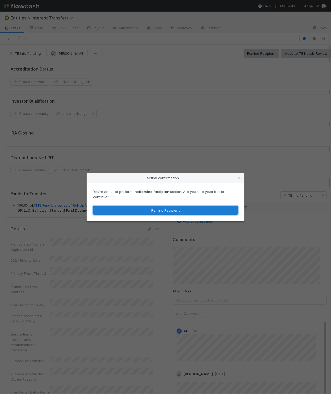
click at [191, 206] on button "Remind Recipient" at bounding box center [165, 210] width 145 height 9
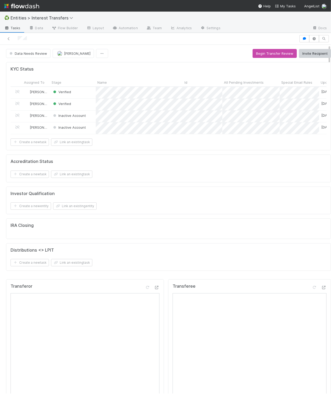
scroll to position [101, 142]
click at [208, 231] on div "IRA Closing" at bounding box center [168, 228] width 325 height 21
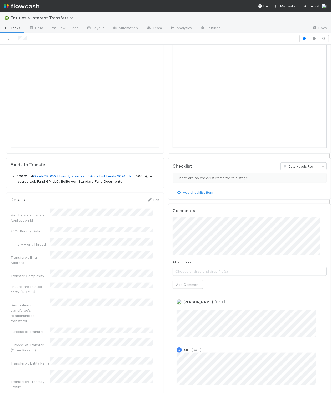
scroll to position [331, 0]
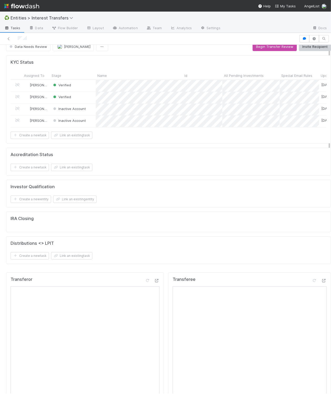
scroll to position [0, 0]
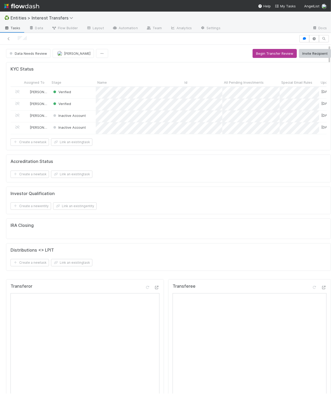
drag, startPoint x: 222, startPoint y: 54, endPoint x: 263, endPoint y: 51, distance: 41.4
click at [224, 54] on div "Data Needs Review Linda Ortiz Begin Transfer Review Invite Recipient" at bounding box center [168, 53] width 325 height 9
click at [264, 51] on button "Begin Transfer Review" at bounding box center [275, 53] width 44 height 9
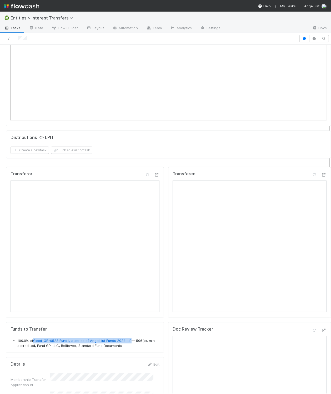
scroll to position [447, 0]
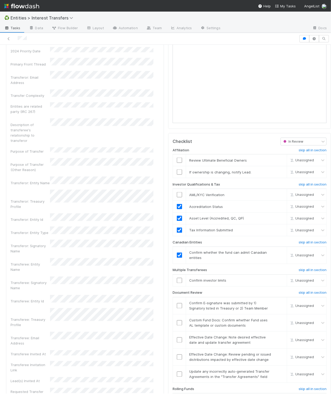
scroll to position [657, 0]
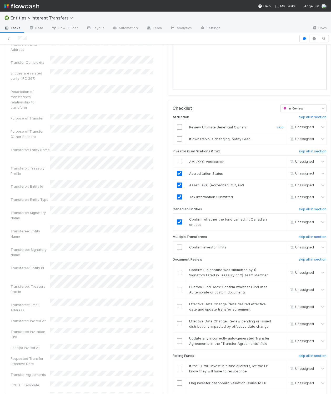
drag, startPoint x: 173, startPoint y: 138, endPoint x: 183, endPoint y: 141, distance: 10.6
click at [177, 130] on input "checkbox" at bounding box center [179, 126] width 5 height 5
click at [177, 142] on input "checkbox" at bounding box center [179, 138] width 5 height 5
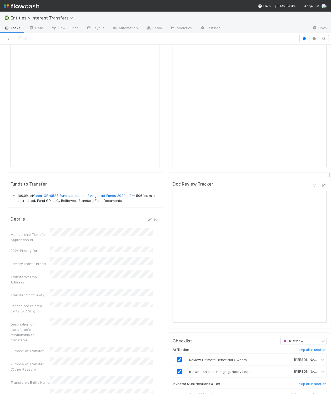
scroll to position [527, 0]
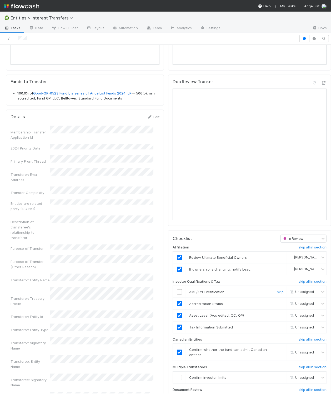
click at [177, 294] on input "checkbox" at bounding box center [179, 291] width 5 height 5
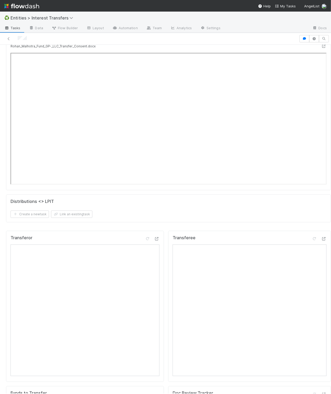
checkbox input "true"
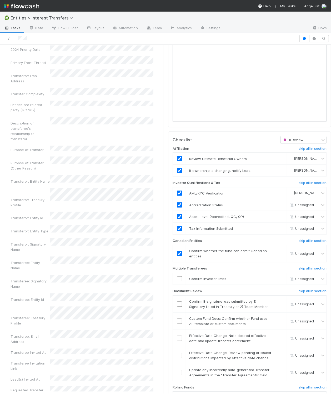
scroll to position [695, 0]
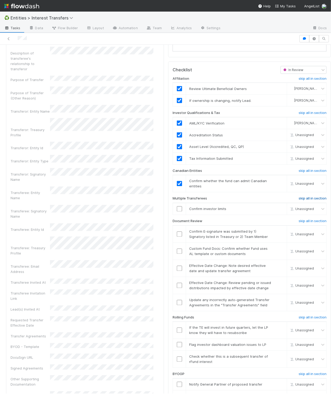
click at [299, 201] on h6 "skip all in section" at bounding box center [313, 199] width 28 height 4
click at [177, 212] on input "checkbox" at bounding box center [179, 208] width 5 height 5
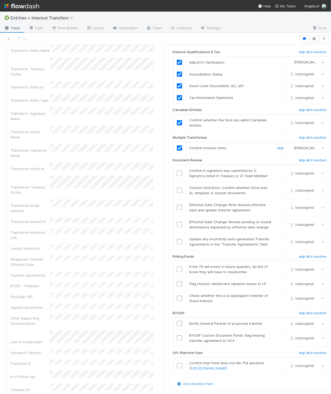
click at [277, 150] on link "skip" at bounding box center [280, 148] width 7 height 4
click at [177, 176] on input "checkbox" at bounding box center [179, 173] width 5 height 5
click at [277, 190] on link "skip" at bounding box center [280, 188] width 7 height 4
click at [277, 207] on link "skip" at bounding box center [280, 205] width 7 height 4
click at [277, 224] on link "skip" at bounding box center [280, 222] width 7 height 4
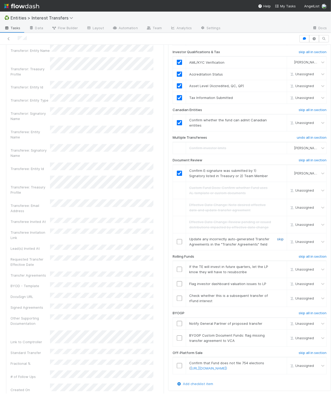
click at [277, 241] on link "skip" at bounding box center [280, 239] width 7 height 4
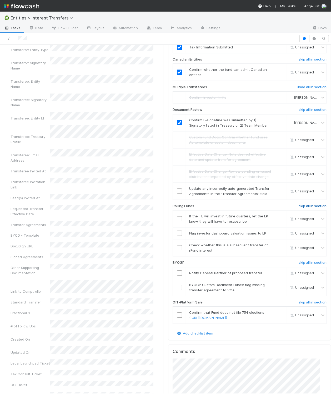
click at [302, 208] on h6 "skip all in section" at bounding box center [313, 206] width 28 height 4
click at [304, 265] on h6 "skip all in section" at bounding box center [313, 262] width 28 height 4
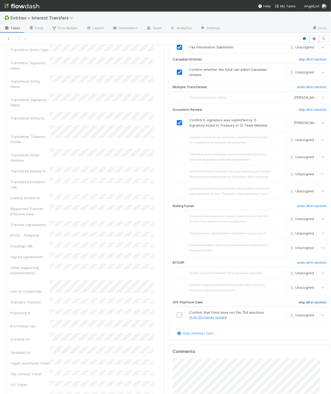
click at [299, 304] on h6 "skip all in section" at bounding box center [313, 302] width 28 height 4
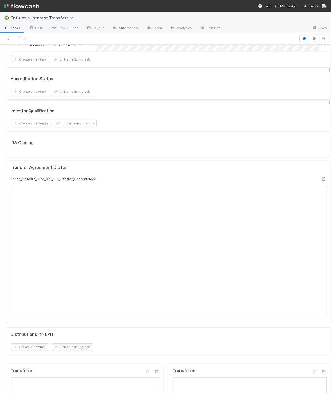
scroll to position [0, 0]
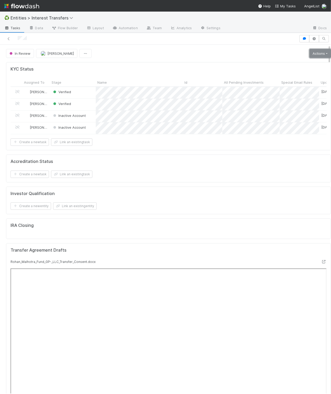
drag, startPoint x: 308, startPoint y: 54, endPoint x: 294, endPoint y: 61, distance: 16.0
click at [309, 54] on link "Actions" at bounding box center [320, 53] width 22 height 9
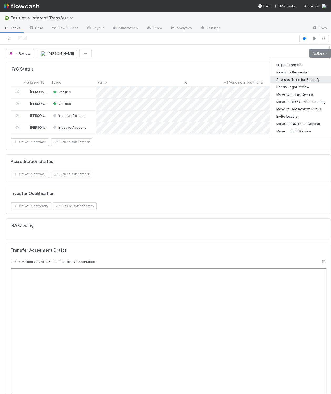
click at [286, 79] on button "Approve Transfer & Notify" at bounding box center [301, 79] width 62 height 7
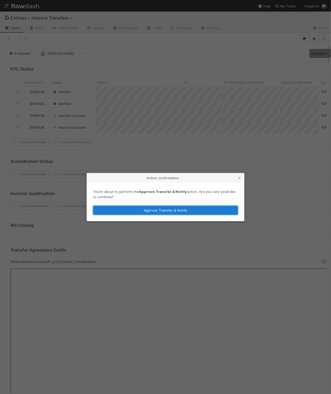
click at [173, 207] on button "Approve Transfer & Notify" at bounding box center [165, 210] width 145 height 9
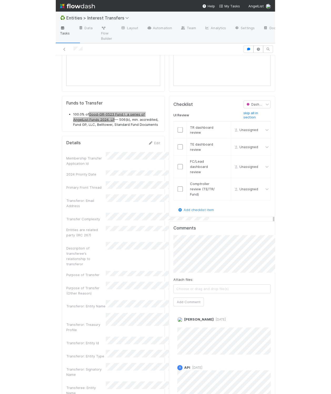
scroll to position [6, 6]
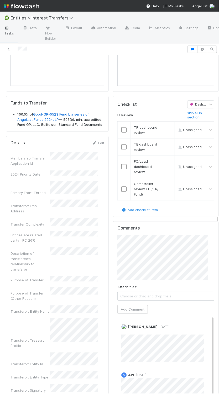
click at [114, 121] on div "UI Review" at bounding box center [149, 116] width 70 height 10
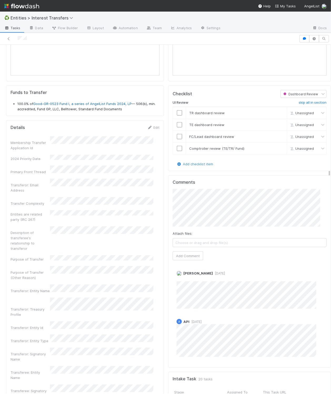
scroll to position [101, 142]
click at [177, 115] on input "checkbox" at bounding box center [179, 112] width 5 height 5
click at [177, 127] on input "checkbox" at bounding box center [179, 124] width 5 height 5
click at [177, 139] on input "checkbox" at bounding box center [179, 136] width 5 height 5
click at [177, 151] on input "checkbox" at bounding box center [179, 148] width 5 height 5
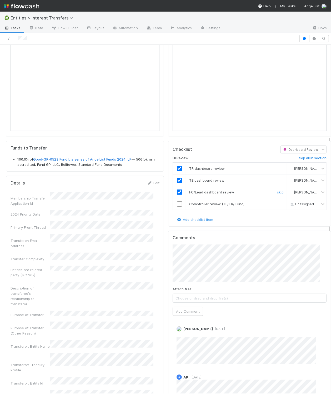
scroll to position [0, 0]
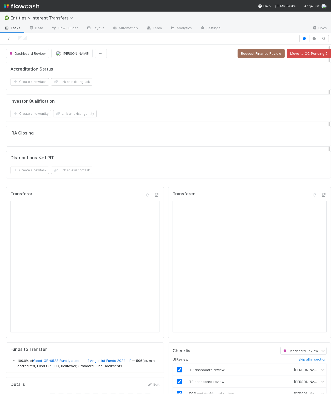
checkbox input "true"
click at [251, 51] on button "Request Finance Review" at bounding box center [261, 53] width 47 height 9
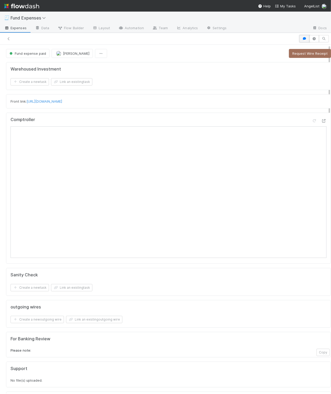
click at [302, 37] on icon "button" at bounding box center [304, 38] width 5 height 3
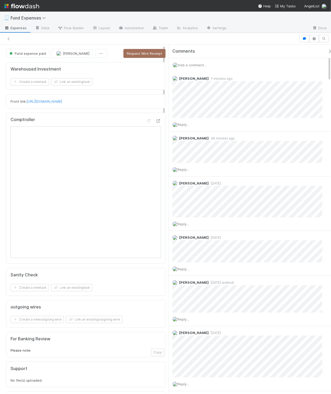
click at [194, 65] on span "Add a comment..." at bounding box center [192, 65] width 28 height 4
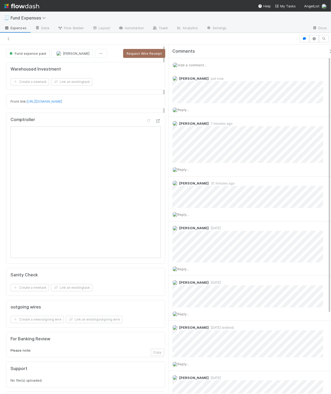
click at [328, 51] on icon "button" at bounding box center [330, 51] width 5 height 4
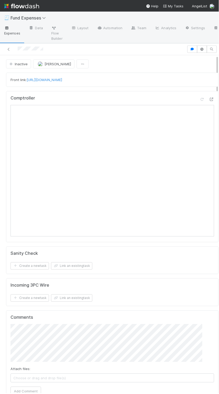
click at [150, 270] on div "Create a new task Link an existing task" at bounding box center [113, 265] width 204 height 7
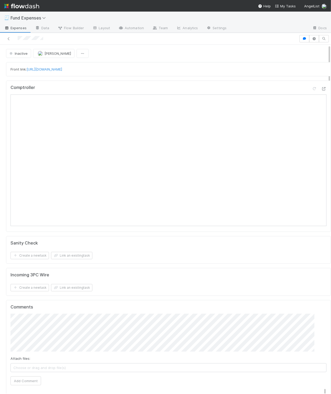
drag, startPoint x: 189, startPoint y: 66, endPoint x: 304, endPoint y: 57, distance: 115.9
click at [189, 66] on div "Front link: [URL][DOMAIN_NAME]" at bounding box center [168, 69] width 325 height 14
click at [17, 55] on span "Inactive" at bounding box center [17, 53] width 19 height 4
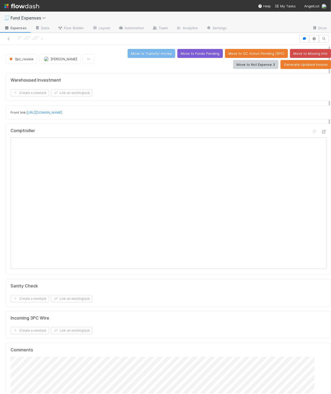
click at [111, 61] on div "Move to Transfer money Move to Funds Pending Move to OC Action Pending (3PC) Mo…" at bounding box center [214, 59] width 234 height 20
drag, startPoint x: 121, startPoint y: 72, endPoint x: 126, endPoint y: 75, distance: 6.0
click at [121, 72] on div "Warehoused Investment Create a new task Link an existing task Front link: https…" at bounding box center [168, 360] width 329 height 578
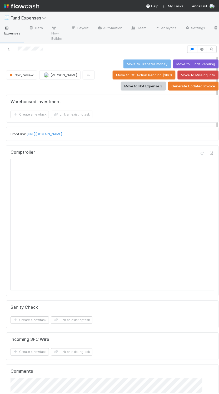
click at [146, 128] on div "Front link: https://app.frontapp.com/open/cnv_pmg02dj" at bounding box center [112, 134] width 213 height 14
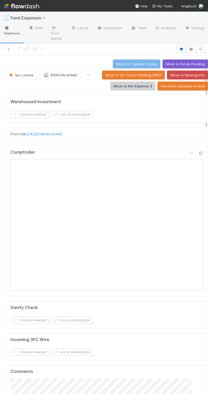
scroll to position [11, 0]
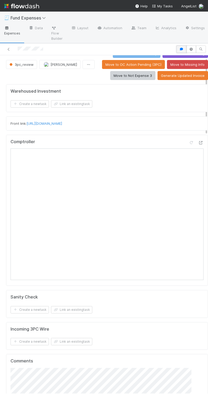
click at [177, 49] on button "button" at bounding box center [182, 49] width 10 height 7
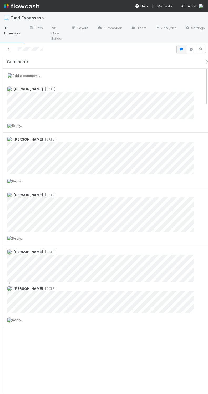
scroll to position [67, 0]
click at [29, 77] on span "Add a comment..." at bounding box center [26, 75] width 28 height 4
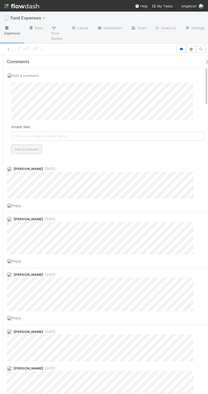
click at [23, 152] on button "Add Comment" at bounding box center [26, 149] width 31 height 9
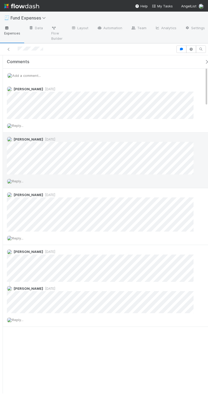
scroll to position [600, 0]
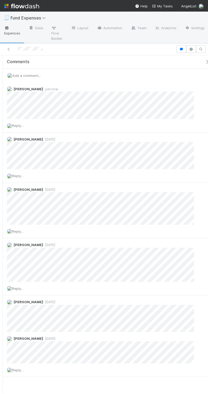
drag, startPoint x: 196, startPoint y: 62, endPoint x: 160, endPoint y: 85, distance: 43.0
click at [205, 62] on icon "button" at bounding box center [207, 62] width 5 height 4
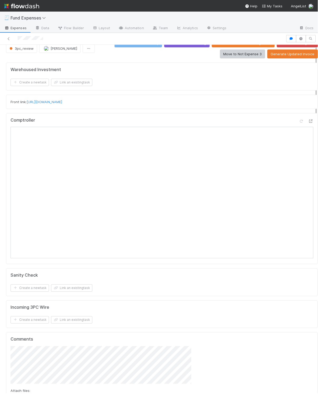
scroll to position [48, 0]
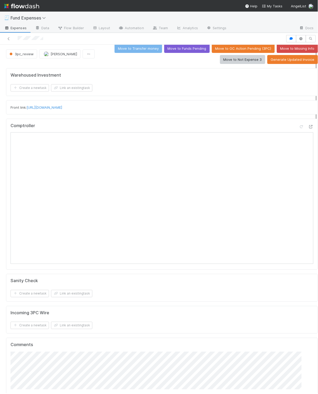
click at [257, 305] on div "Warehoused Investment Create a new task Link an existing task Front link: https…" at bounding box center [162, 355] width 316 height 578
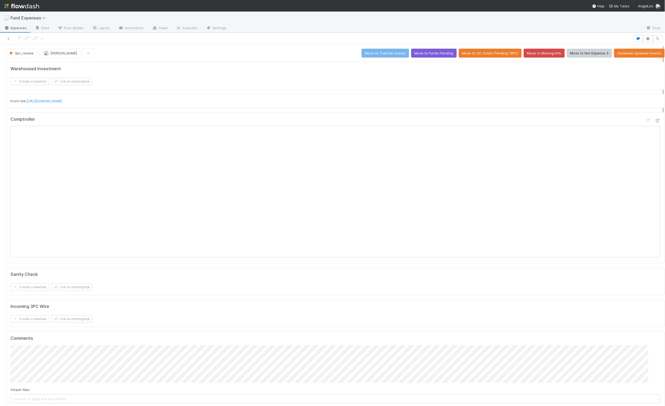
scroll to position [0, 0]
drag, startPoint x: 460, startPoint y: 85, endPoint x: 322, endPoint y: 78, distance: 138.6
click at [460, 85] on div "Create a new task Link an existing task" at bounding box center [336, 81] width 650 height 7
click at [22, 51] on span "3pc_review" at bounding box center [20, 53] width 25 height 4
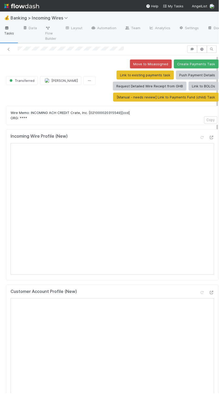
click at [108, 293] on div "Customer Account Profile (New)" at bounding box center [113, 293] width 204 height 9
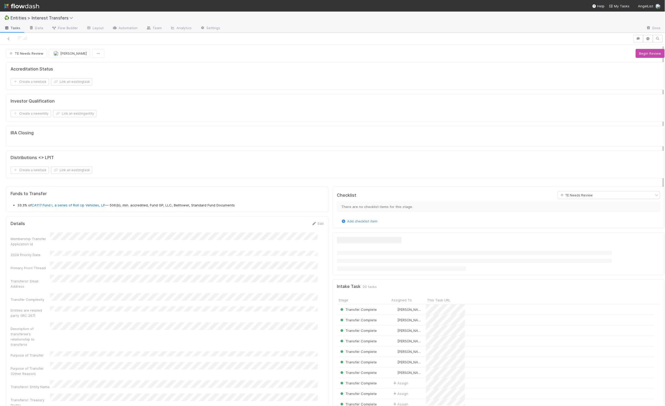
scroll to position [101, 311]
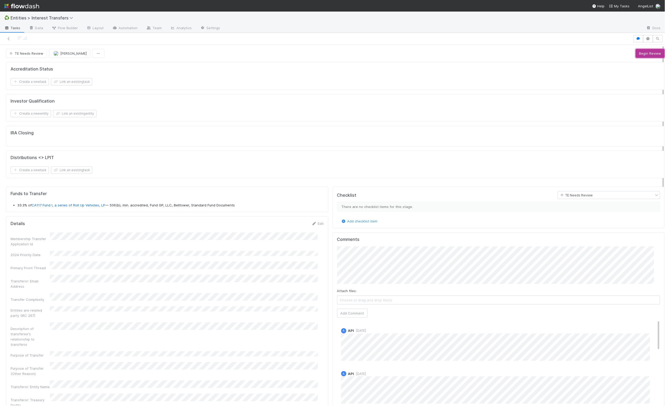
click at [638, 52] on button "Begin Review" at bounding box center [650, 53] width 29 height 9
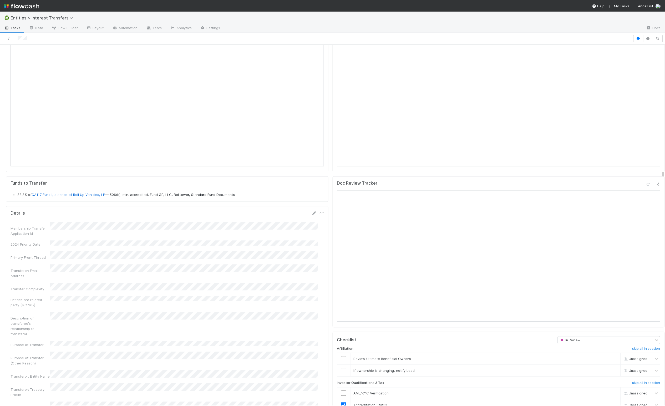
scroll to position [427, 0]
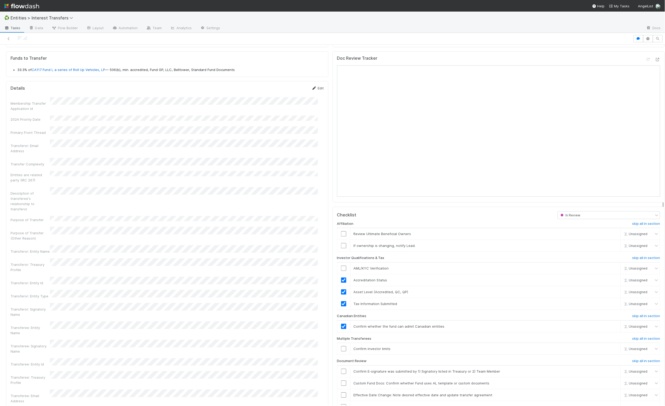
click at [314, 90] on link "Edit" at bounding box center [318, 88] width 12 height 4
click at [296, 94] on button "Save" at bounding box center [296, 89] width 15 height 9
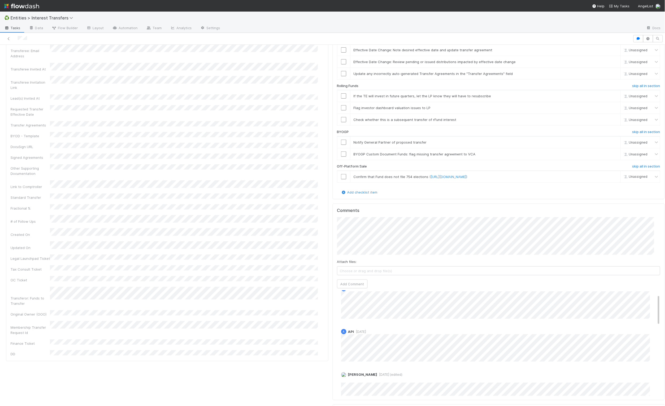
scroll to position [0, 0]
click at [324, 308] on div "Transferor Funds to Transfer 33.3% of CA117 Fund I, a series of Roll Up Vehicle…" at bounding box center [167, 152] width 327 height 1207
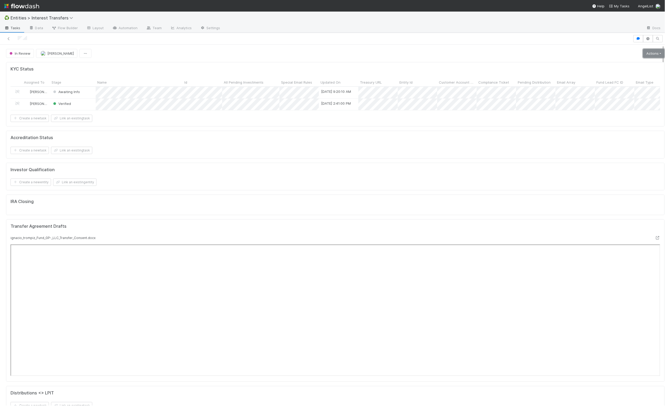
click at [643, 55] on link "Actions" at bounding box center [654, 53] width 22 height 9
click at [634, 116] on button "Invite Lead(s)" at bounding box center [635, 116] width 62 height 7
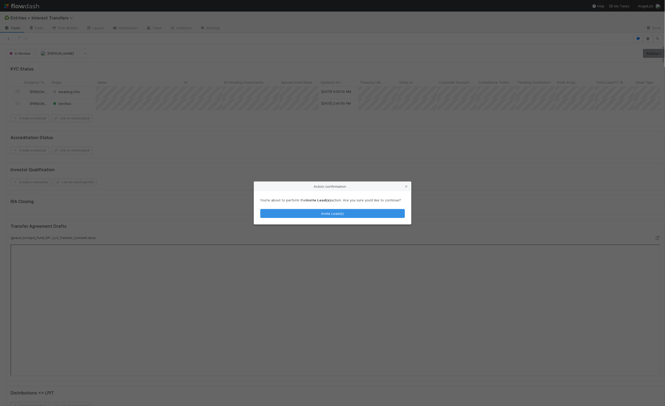
click at [382, 208] on div "You’re about to perform the Invite Lead(s) action. Are you sure you’d like to c…" at bounding box center [332, 207] width 157 height 33
click at [377, 216] on button "Invite Lead(s)" at bounding box center [332, 213] width 145 height 9
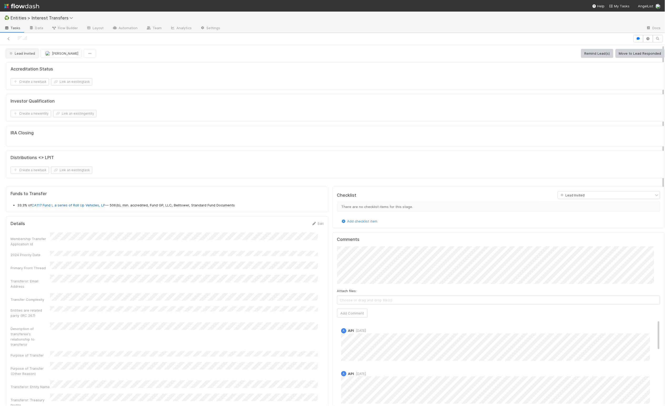
click at [24, 54] on span "Lead Invited" at bounding box center [21, 53] width 27 height 4
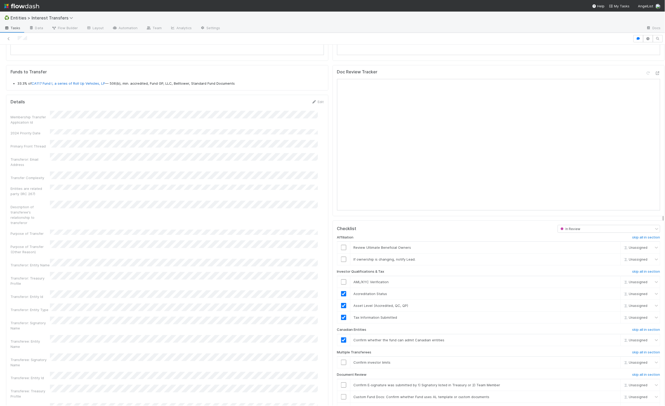
scroll to position [589, 0]
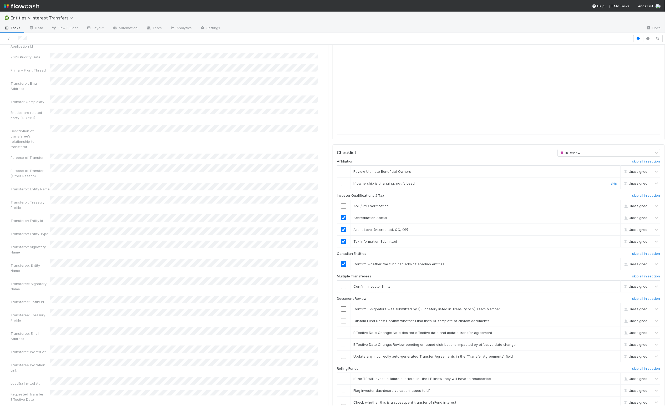
click at [341, 186] on input "checkbox" at bounding box center [343, 183] width 5 height 5
checkbox input "true"
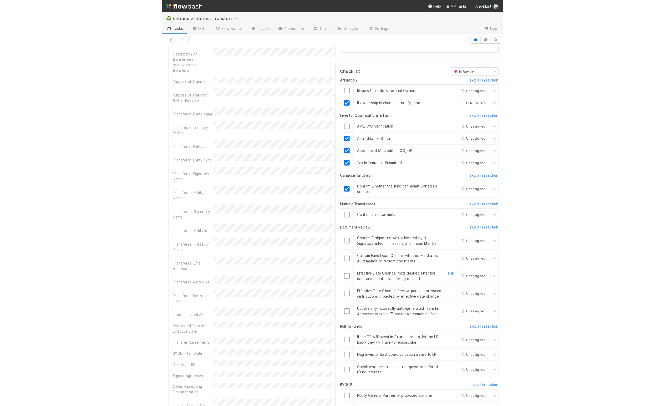
scroll to position [677, 0]
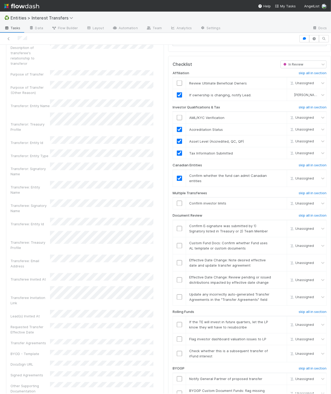
click at [168, 273] on div "Checklist In Review Affiliation skip all in section Review Ultimate Beneficial …" at bounding box center [249, 251] width 163 height 390
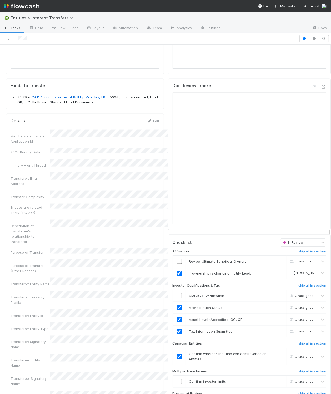
scroll to position [101, 142]
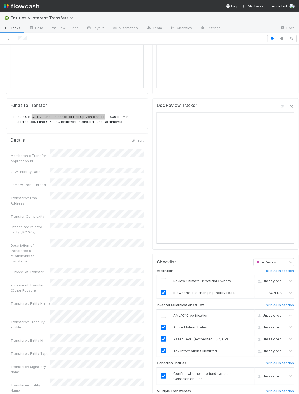
scroll to position [101, 125]
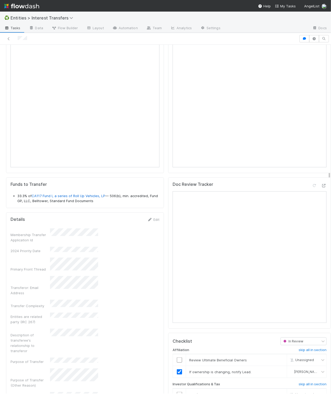
scroll to position [101, 142]
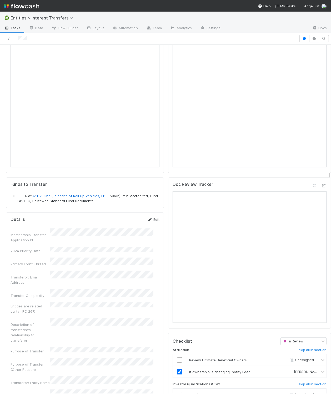
click at [151, 222] on link "Edit" at bounding box center [153, 219] width 12 height 4
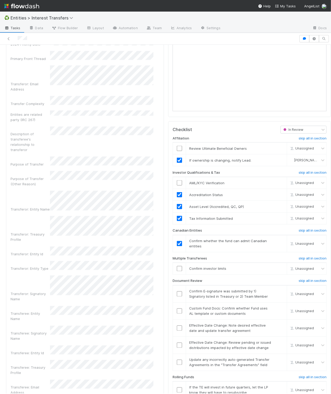
scroll to position [576, 0]
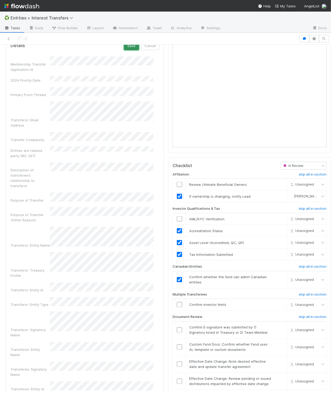
drag, startPoint x: 122, startPoint y: 58, endPoint x: 119, endPoint y: 60, distance: 3.4
click at [124, 50] on button "Save" at bounding box center [131, 45] width 15 height 9
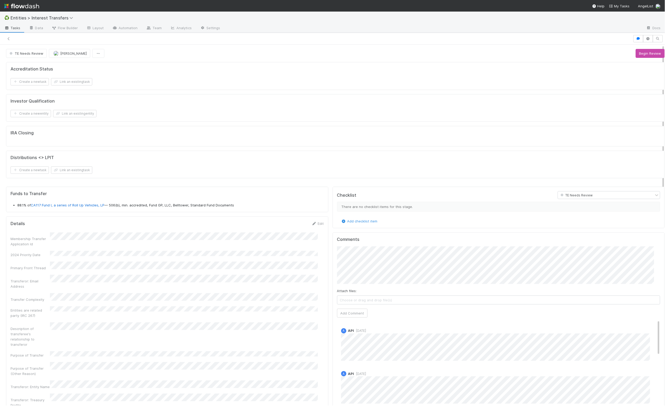
scroll to position [6, 6]
click at [640, 52] on button "Begin Review" at bounding box center [650, 53] width 29 height 9
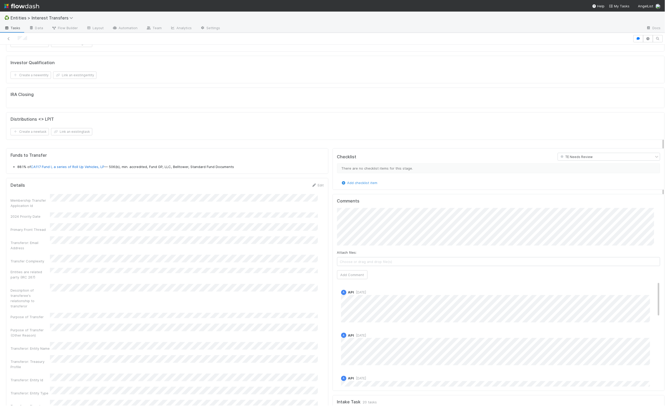
scroll to position [0, 0]
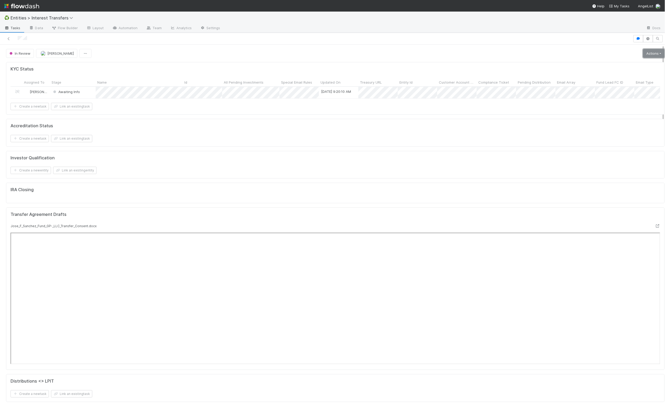
click at [643, 50] on link "Actions" at bounding box center [654, 53] width 22 height 9
click at [623, 118] on button "Invite Lead(s)" at bounding box center [635, 116] width 62 height 7
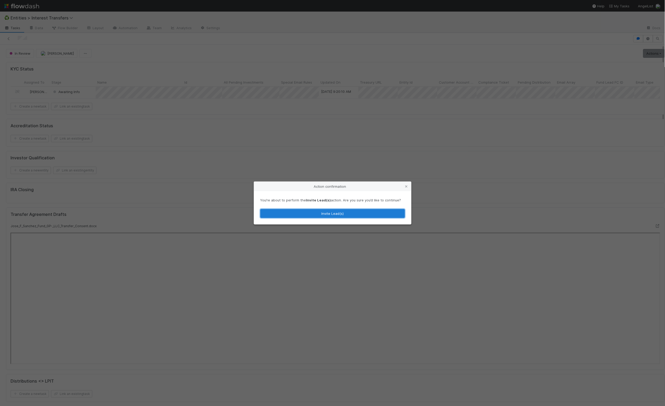
click at [345, 215] on button "Invite Lead(s)" at bounding box center [332, 213] width 145 height 9
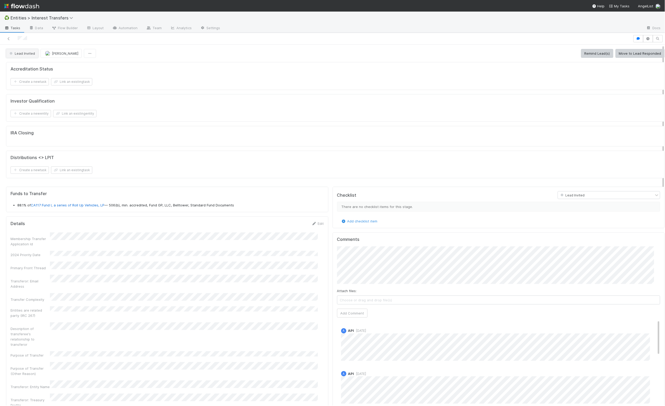
click at [20, 57] on button "Lead Invited" at bounding box center [22, 53] width 32 height 9
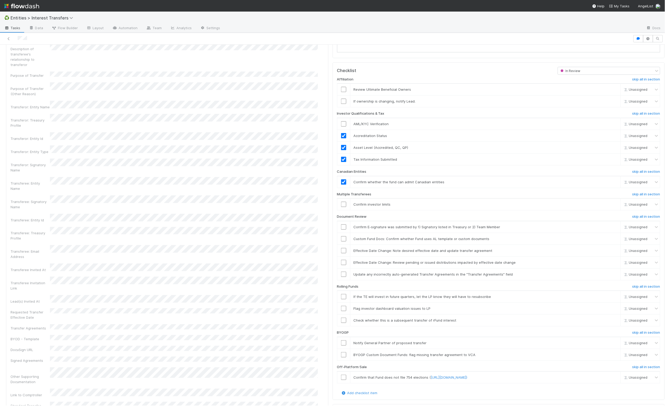
scroll to position [660, 0]
click at [643, 41] on button "button" at bounding box center [648, 38] width 10 height 7
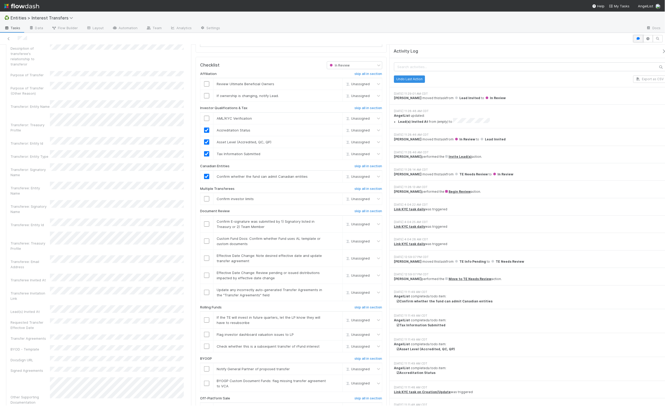
click at [637, 41] on button "button" at bounding box center [639, 38] width 10 height 7
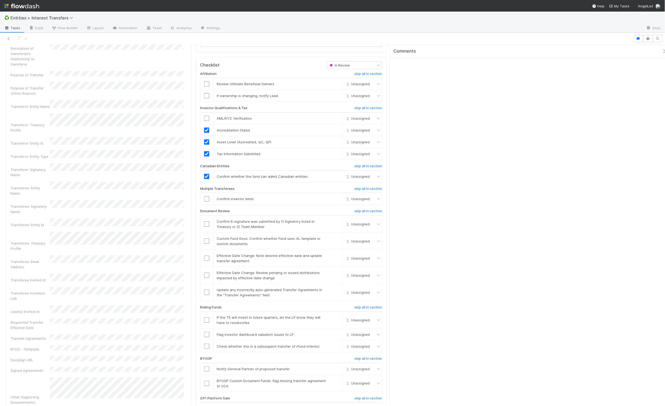
click at [662, 50] on icon "button" at bounding box center [664, 51] width 5 height 4
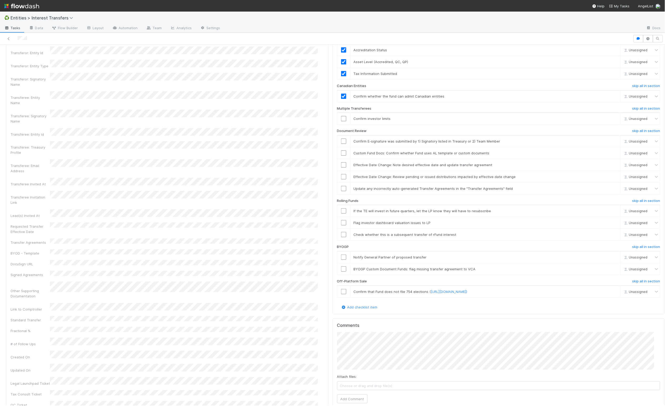
scroll to position [562, 0]
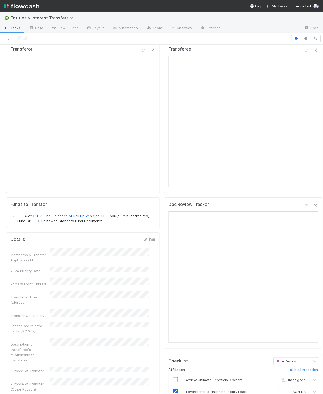
scroll to position [101, 137]
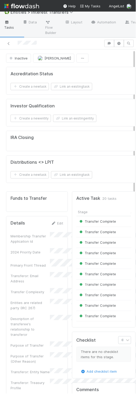
scroll to position [101, 43]
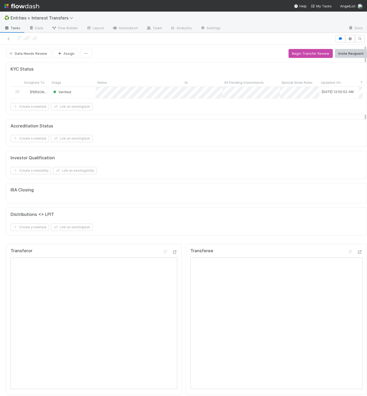
scroll to position [101, 160]
click at [189, 162] on div "Investor Qualification Create a new entity Link an existing entity" at bounding box center [186, 165] width 361 height 28
click at [183, 174] on div "Create a new entity Link an existing entity" at bounding box center [187, 170] width 352 height 7
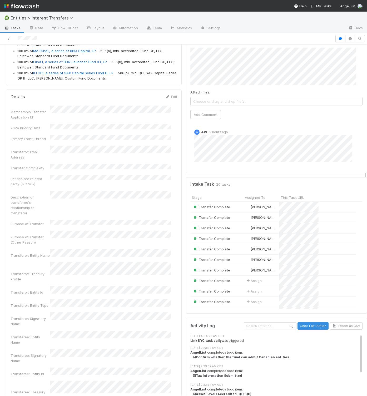
scroll to position [393, 0]
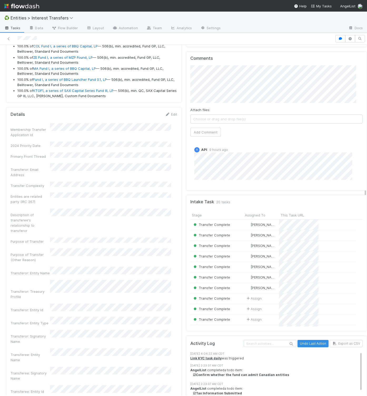
drag, startPoint x: 166, startPoint y: 123, endPoint x: 152, endPoint y: 136, distance: 18.6
click at [166, 116] on link "Edit" at bounding box center [171, 114] width 12 height 4
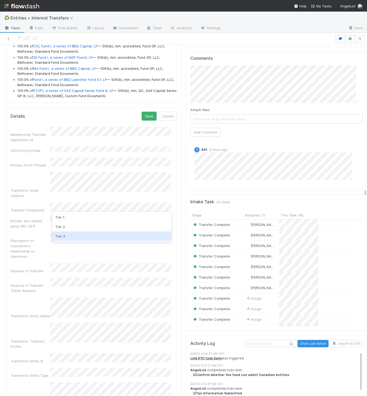
click at [80, 235] on div "Tier 3" at bounding box center [111, 235] width 119 height 9
click at [147, 120] on button "Save" at bounding box center [149, 116] width 15 height 9
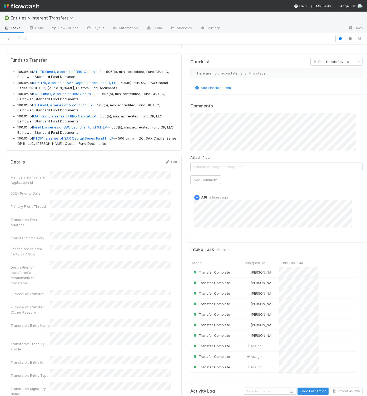
scroll to position [343, 0]
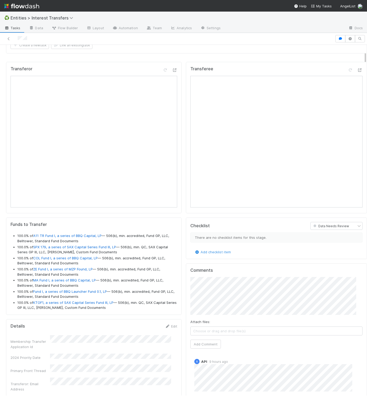
scroll to position [0, 0]
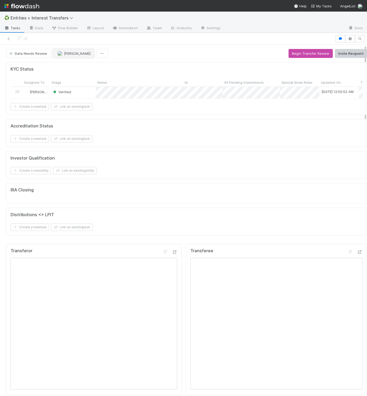
click at [77, 53] on span "[PERSON_NAME]" at bounding box center [77, 53] width 27 height 4
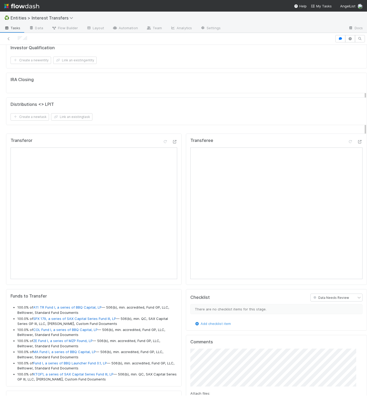
scroll to position [183, 0]
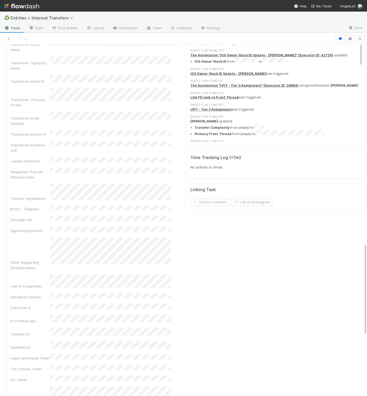
scroll to position [773, 0]
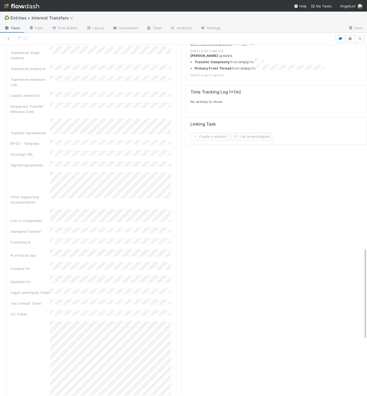
click at [184, 236] on div "Transferee Checklist Data Needs Review There are no checklist items for this st…" at bounding box center [276, 80] width 185 height 1225
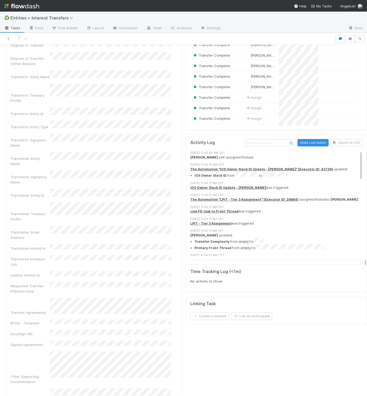
scroll to position [586, 0]
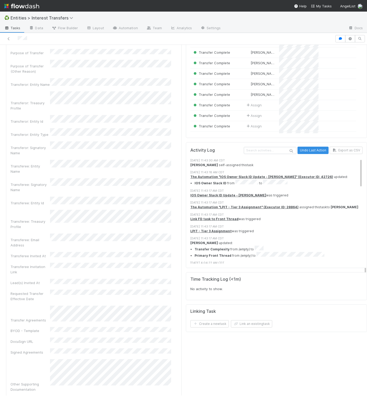
click at [107, 233] on div "Transferee: Email Address" at bounding box center [94, 240] width 167 height 14
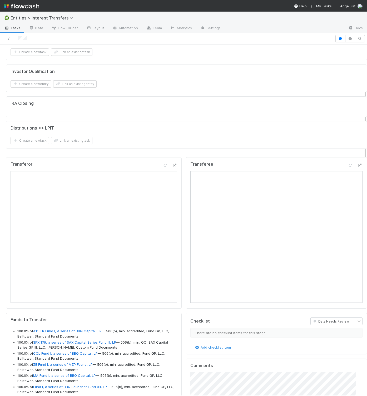
scroll to position [85, 0]
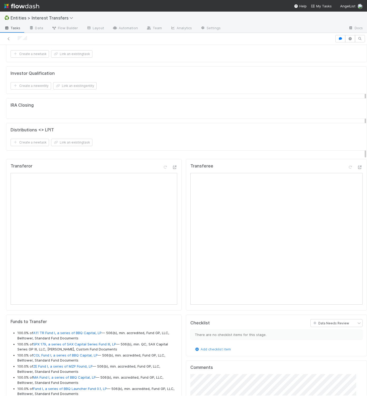
click at [182, 133] on div "Distributions <> LPIT" at bounding box center [187, 129] width 352 height 5
click at [174, 179] on div "Transferor" at bounding box center [93, 234] width 175 height 151
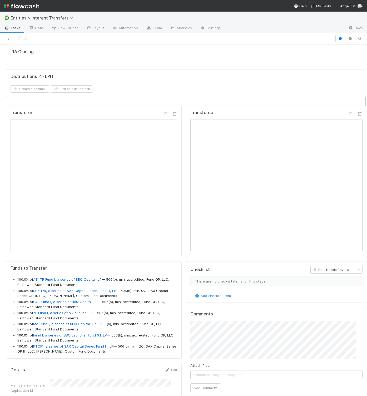
scroll to position [148, 0]
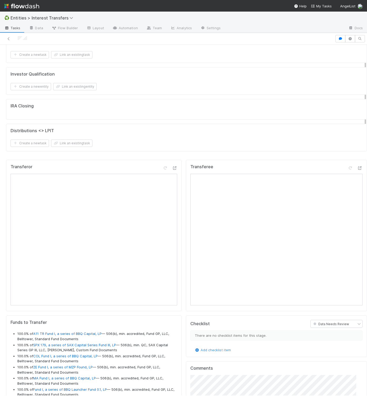
scroll to position [0, 0]
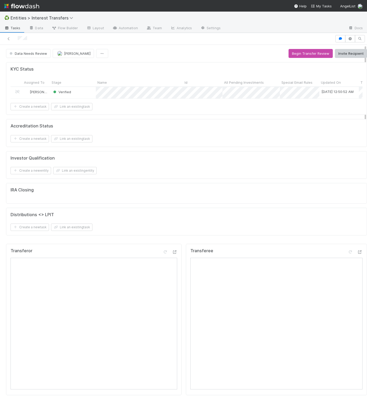
click at [190, 187] on div "KYC Status Assigned To Stage Name Id All Pending Investments Special Email Rule…" at bounding box center [186, 151] width 365 height 182
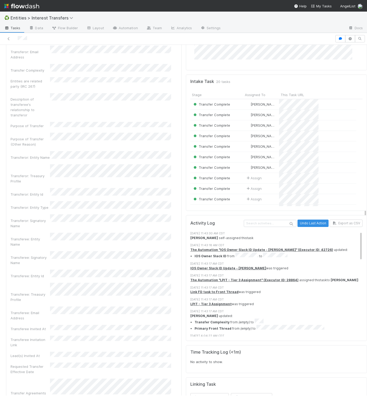
scroll to position [526, 0]
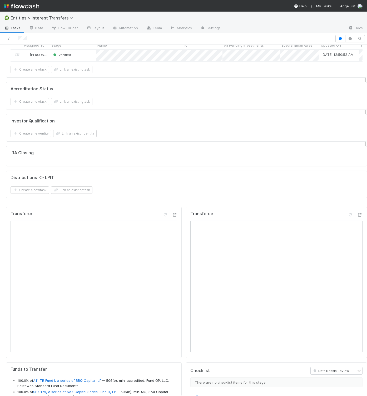
scroll to position [0, 0]
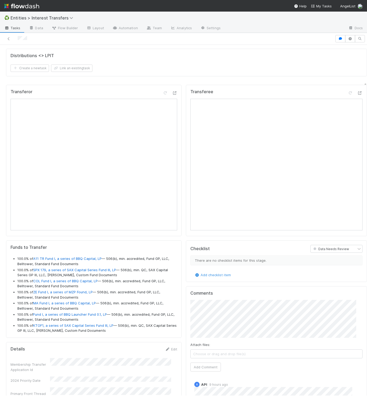
scroll to position [240, 0]
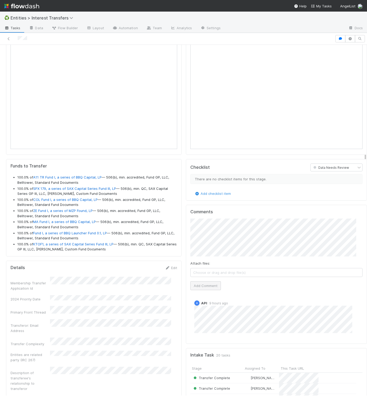
click at [197, 301] on div "Comments Attach files: Choose or drag and drop file(s) Add Comment A API 9 hour…" at bounding box center [276, 274] width 172 height 130
click at [199, 290] on button "Add Comment" at bounding box center [205, 285] width 31 height 9
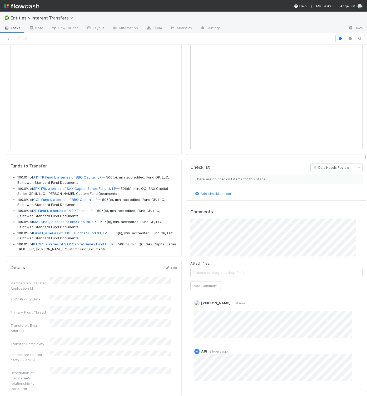
click at [174, 201] on div "Funds to Transfer 100.0% of A11 TR Fund I, a series of BBQ Capital, LP — 506(b)…" at bounding box center [93, 207] width 175 height 97
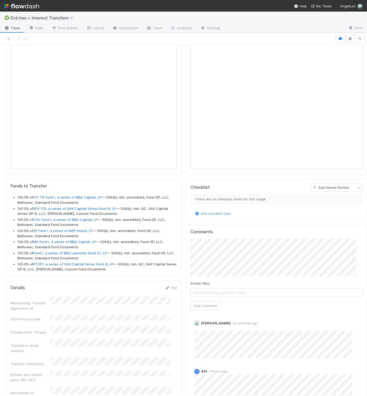
scroll to position [0, 0]
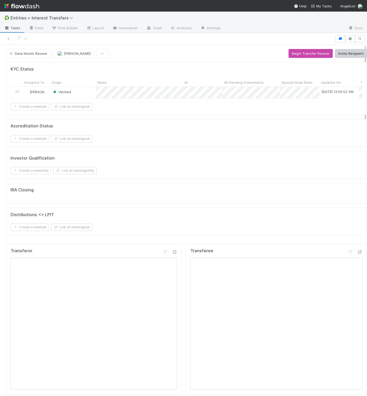
click at [179, 51] on div "Data Needs Review Linda Ortiz Begin Transfer Review Invite Recipient" at bounding box center [186, 53] width 361 height 9
click at [179, 52] on div "Data Needs Review Linda Ortiz Begin Transfer Review Invite Recipient" at bounding box center [186, 53] width 361 height 9
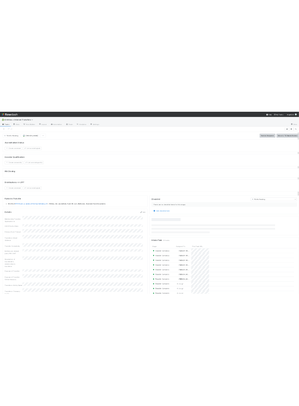
scroll to position [101, 311]
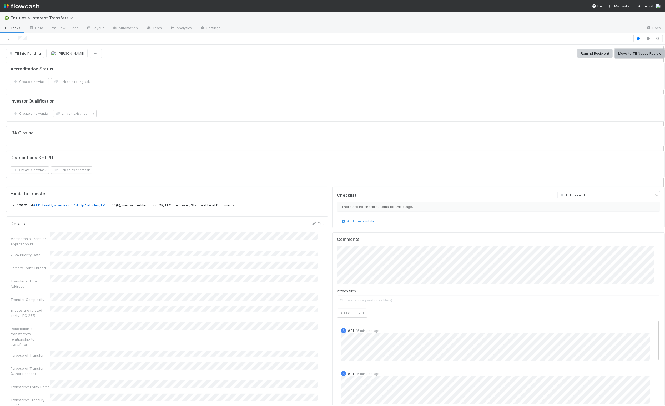
click at [618, 54] on button "Move to TE Needs Review" at bounding box center [640, 53] width 50 height 9
click at [330, 183] on div "Accreditation Status Create a new task Link an existing task Investor Qualifica…" at bounding box center [335, 122] width 663 height 125
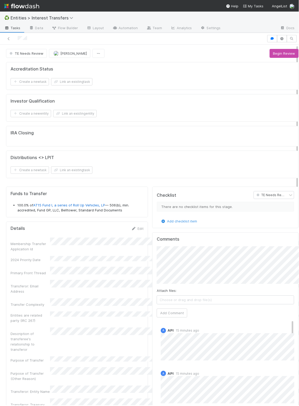
scroll to position [6, 6]
